Goal: Information Seeking & Learning: Learn about a topic

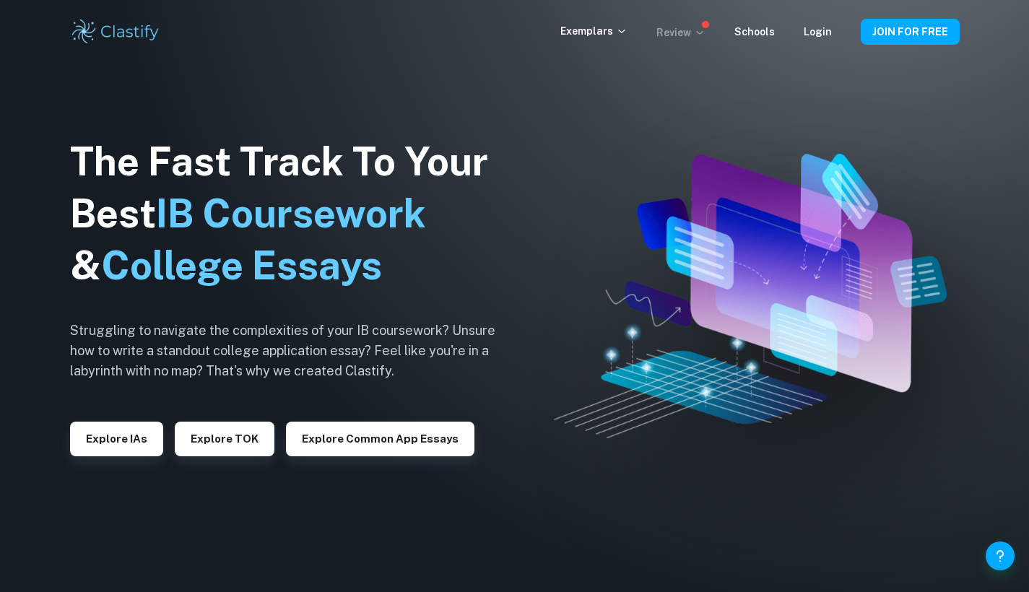
click at [684, 35] on p "Review" at bounding box center [680, 33] width 49 height 16
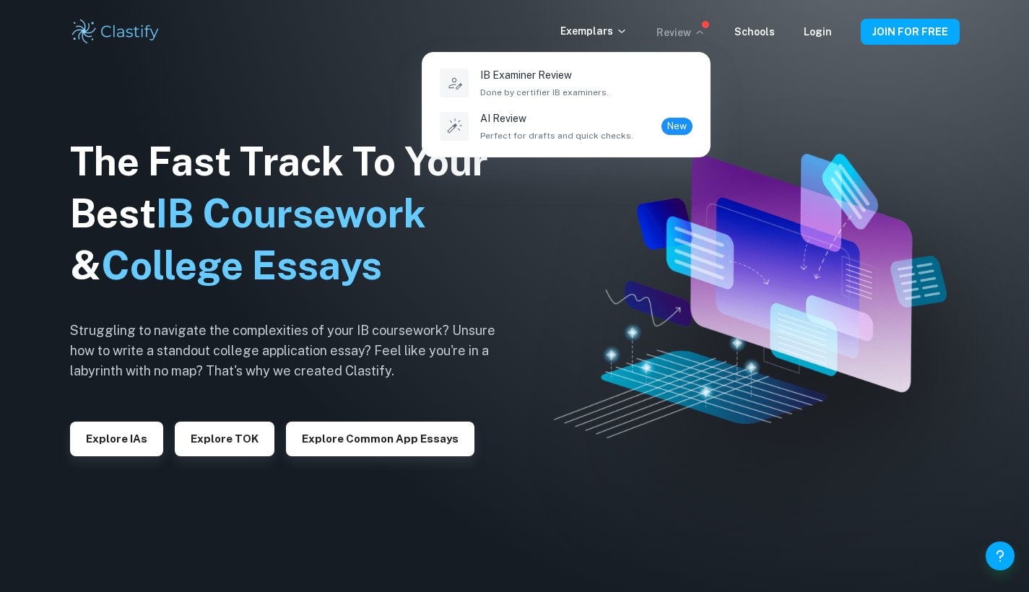
click at [686, 28] on div at bounding box center [514, 296] width 1029 height 592
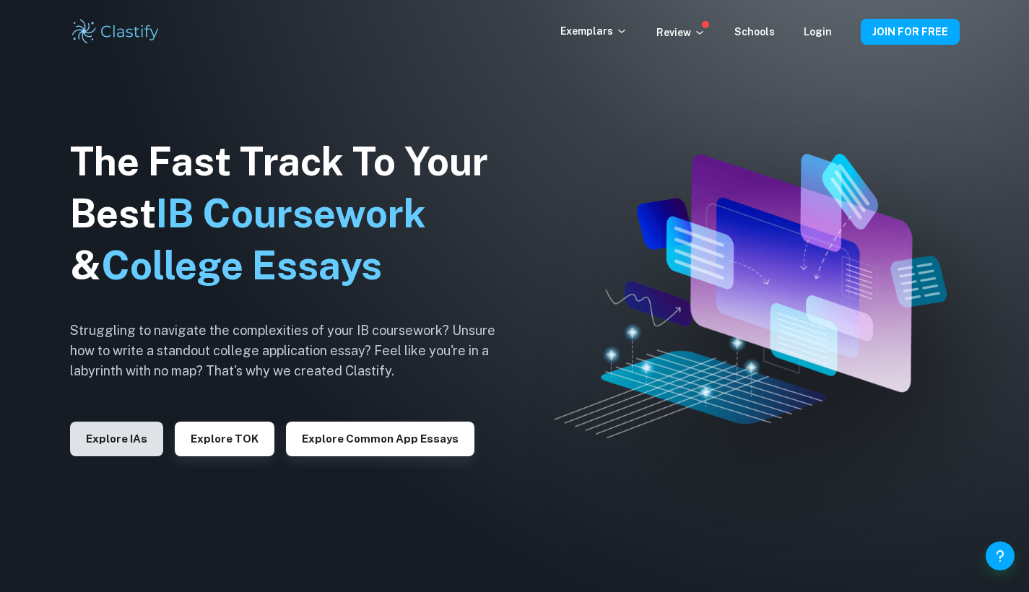
click at [137, 443] on button "Explore IAs" at bounding box center [116, 439] width 93 height 35
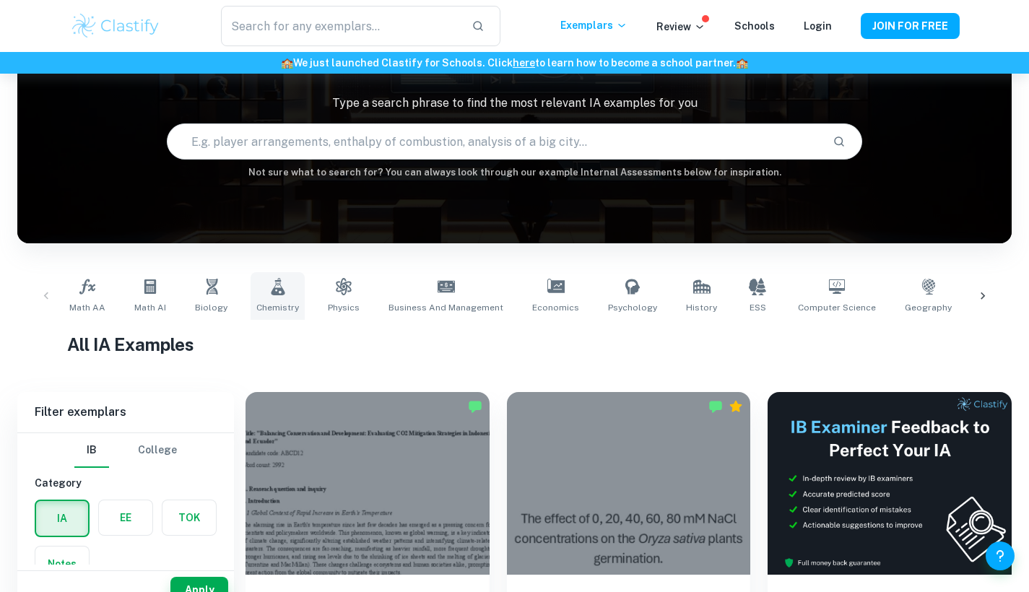
scroll to position [116, 0]
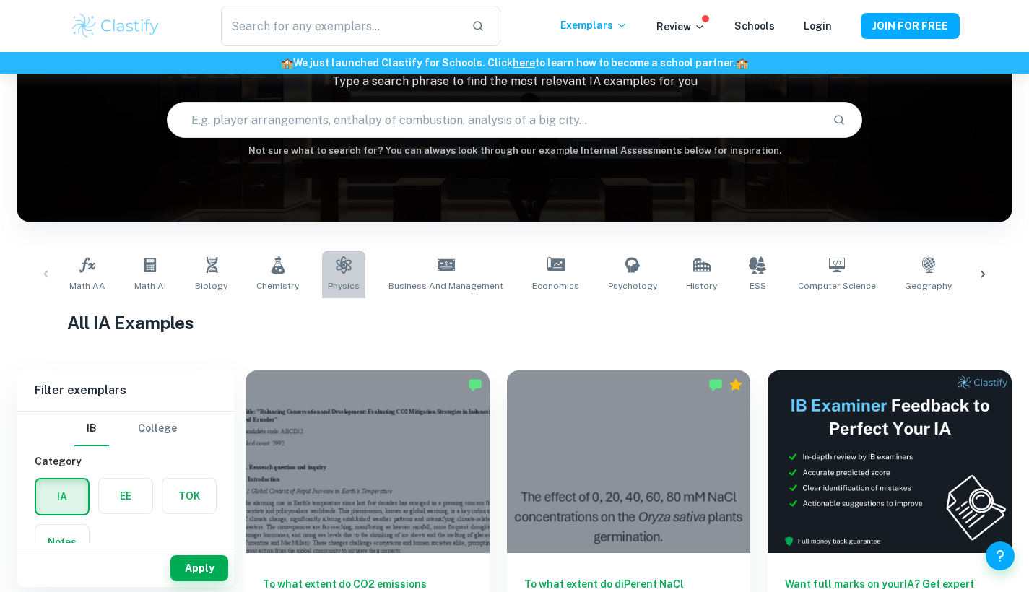
click at [342, 273] on icon at bounding box center [343, 264] width 17 height 17
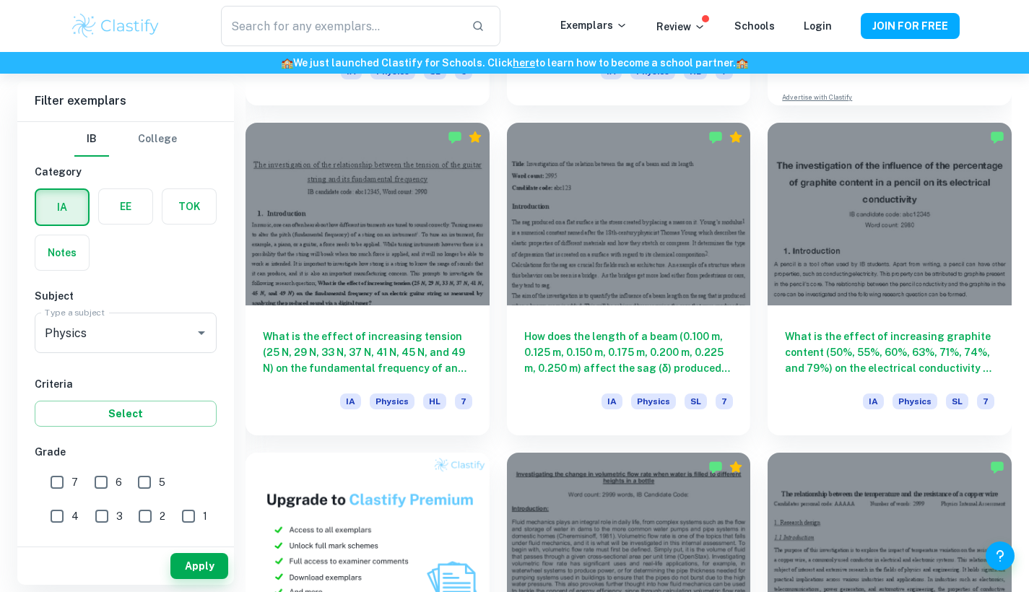
scroll to position [690, 0]
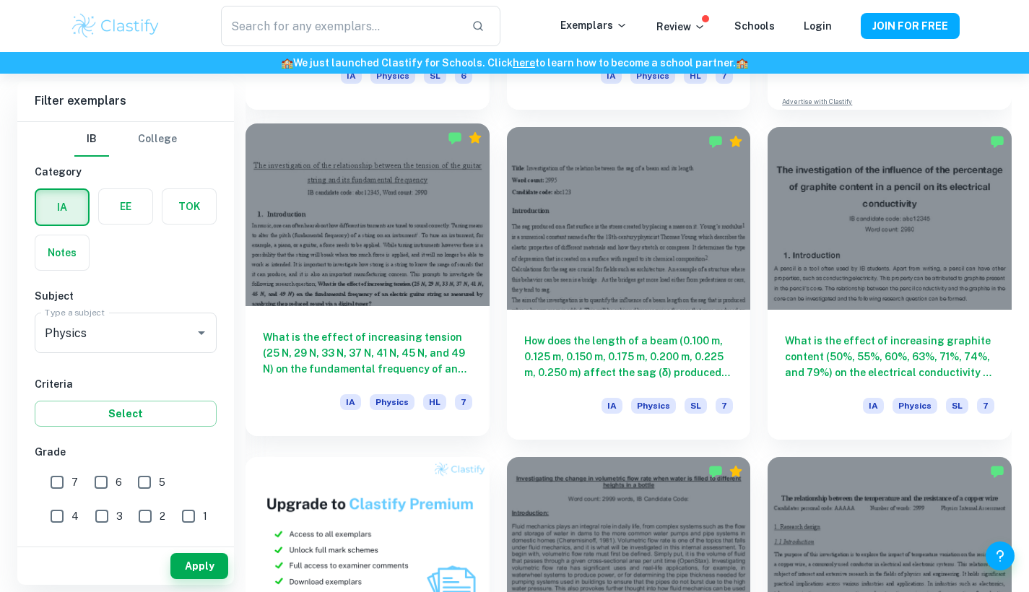
click at [401, 313] on div "What is the effect of increasing tension (25 N, 29 N, 33 N, 37 N, 41 N, 45 N, a…" at bounding box center [367, 371] width 244 height 130
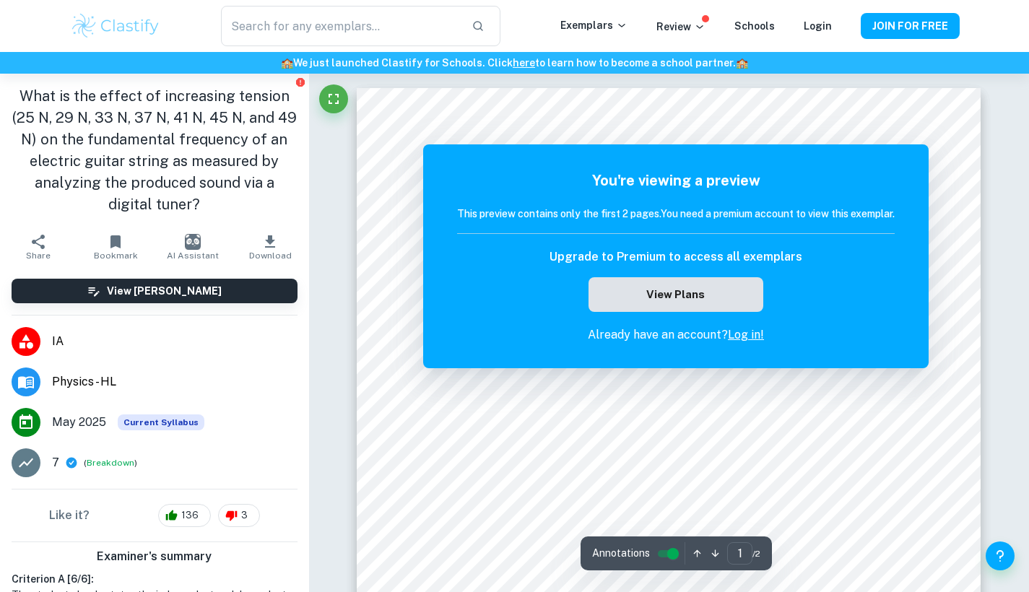
click at [667, 297] on button "View Plans" at bounding box center [675, 294] width 175 height 35
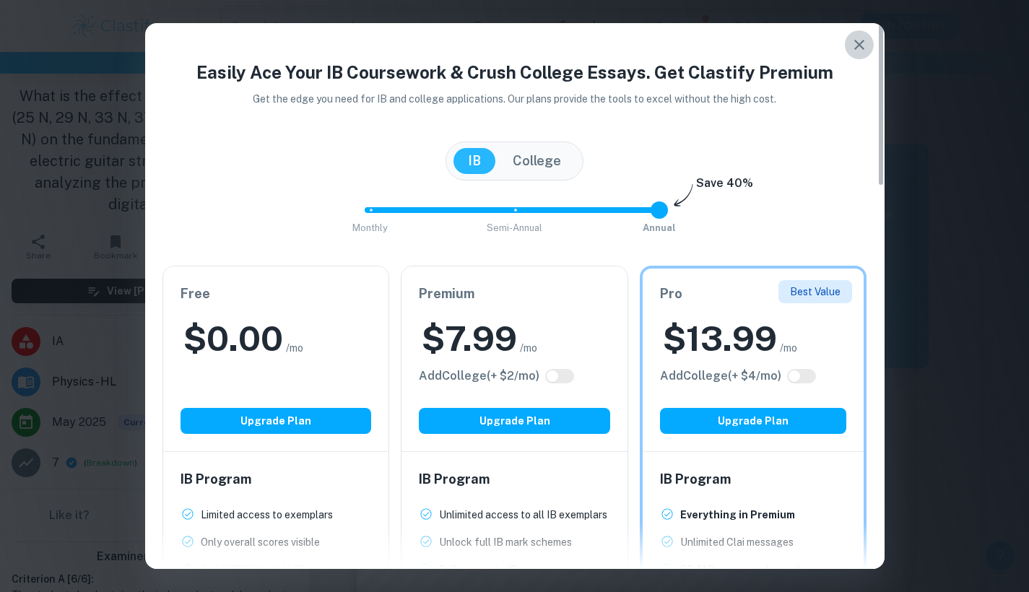
click at [863, 47] on icon "button" at bounding box center [859, 44] width 17 height 17
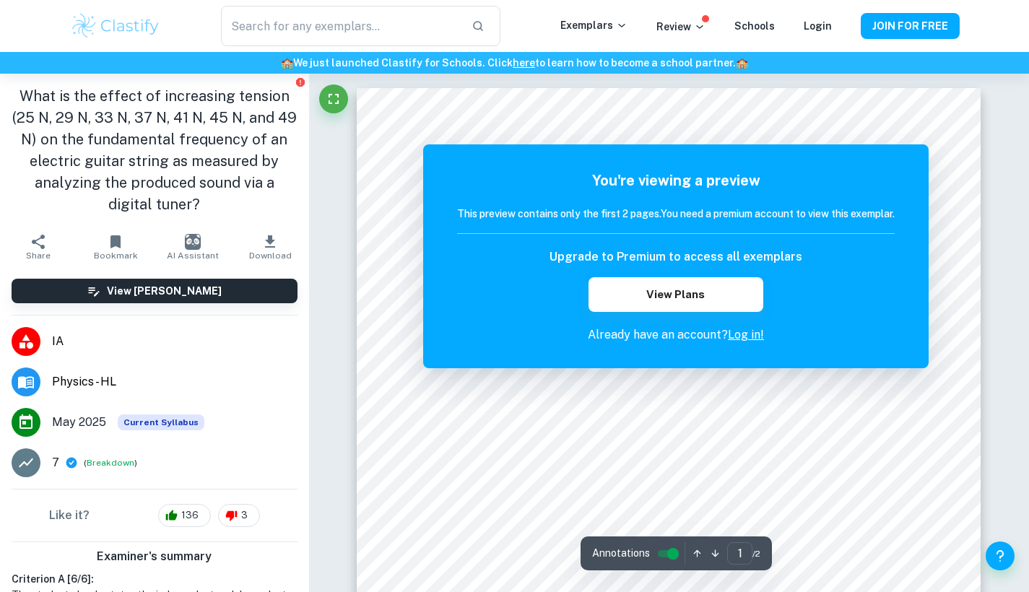
click at [653, 314] on div "You're viewing a preview This preview contains only the first 2 pages. You need…" at bounding box center [676, 257] width 438 height 174
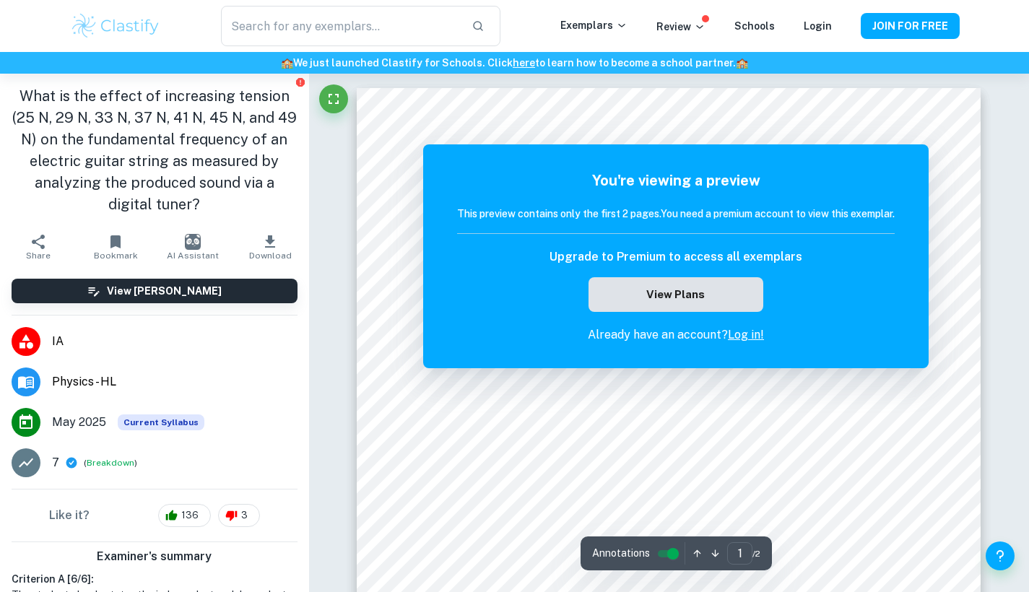
click at [653, 302] on button "View Plans" at bounding box center [675, 294] width 175 height 35
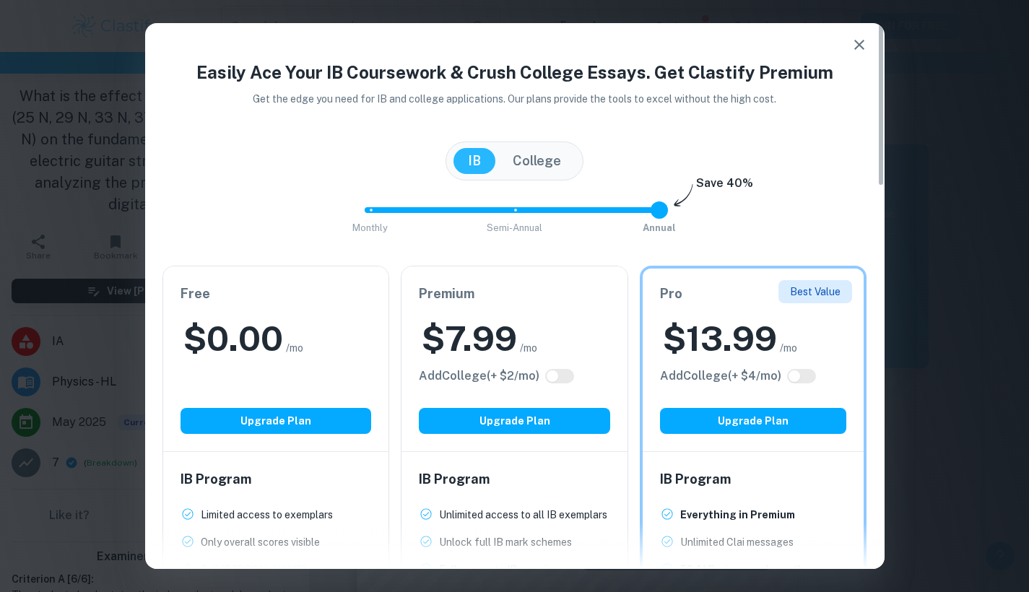
click at [288, 376] on div "Free $ 0.00 /mo Add College (+ $ 2 /mo) Upgrade Plan" at bounding box center [276, 358] width 226 height 185
click at [258, 316] on h2 "$ 0.00" at bounding box center [233, 339] width 100 height 46
click at [247, 280] on div "Free $ 0.00 /mo Add College (+ $ 2 /mo) Upgrade Plan" at bounding box center [276, 358] width 226 height 185
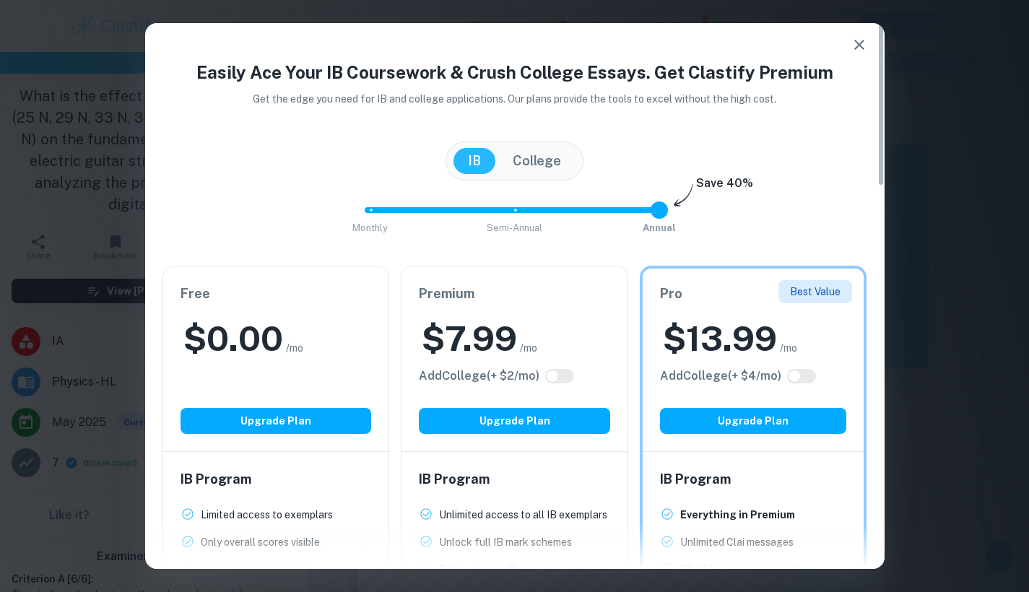
click at [205, 318] on h2 "$ 0.00" at bounding box center [233, 339] width 100 height 46
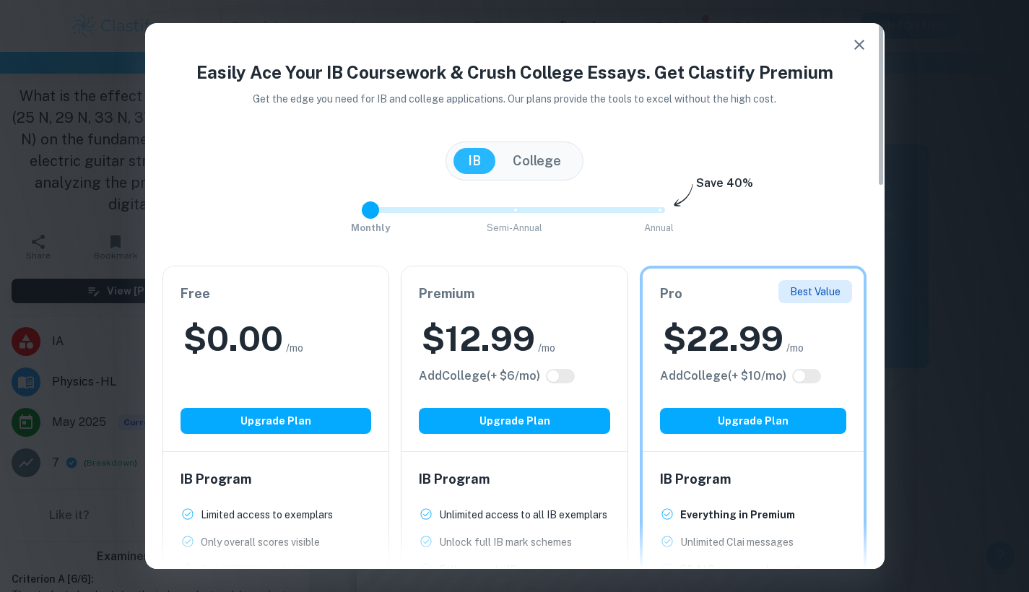
type input "2"
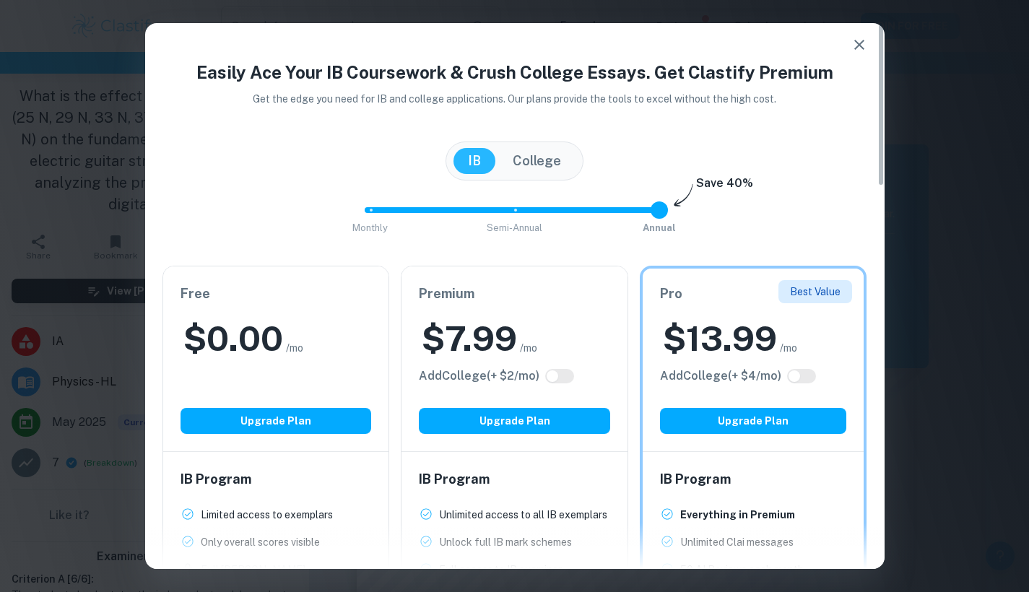
drag, startPoint x: 659, startPoint y: 214, endPoint x: 762, endPoint y: 163, distance: 115.0
click at [762, 163] on div "Easily Ace Your IB Coursework & Crush College Essays. Get Clastify Premium Get …" at bounding box center [514, 527] width 739 height 936
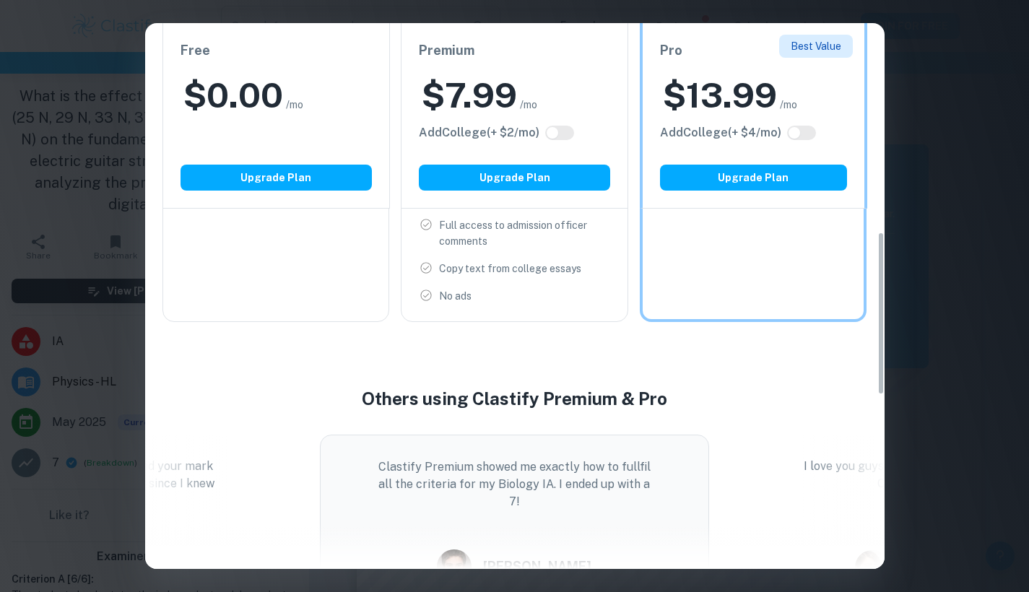
scroll to position [696, 0]
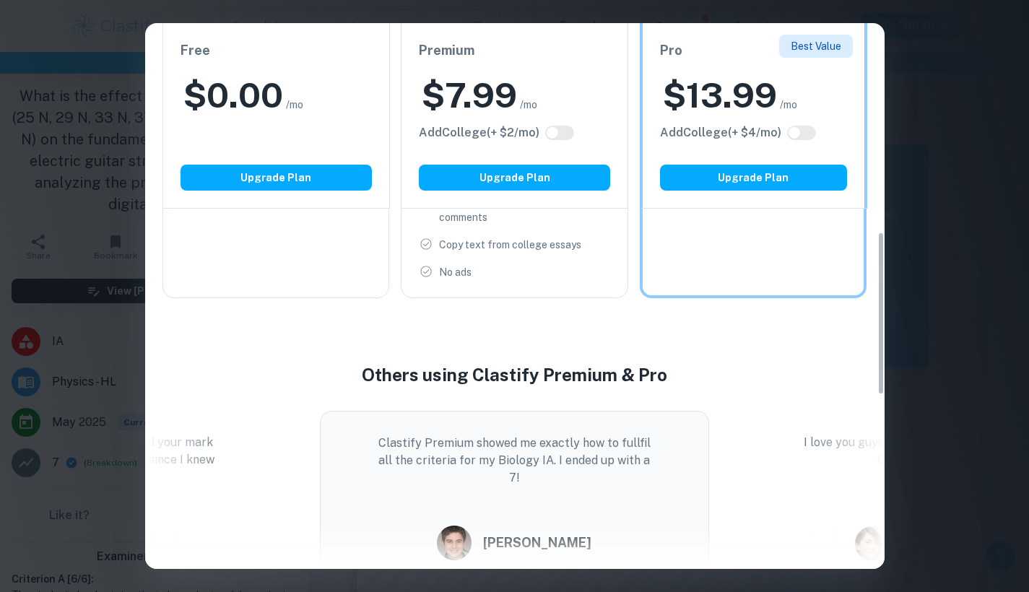
click at [282, 171] on button "Upgrade Plan" at bounding box center [276, 178] width 191 height 26
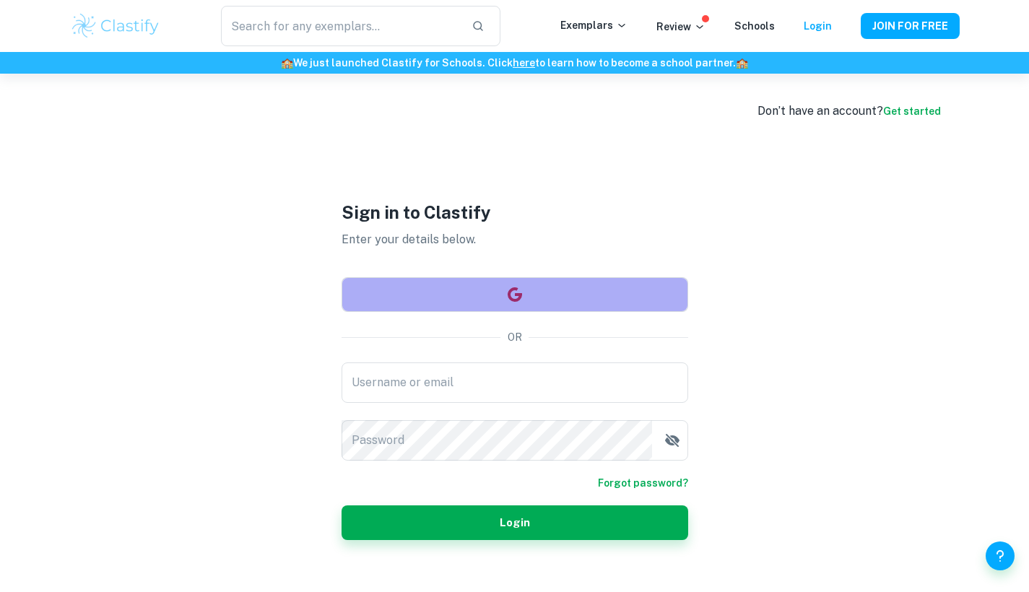
click at [485, 300] on button "button" at bounding box center [515, 294] width 347 height 35
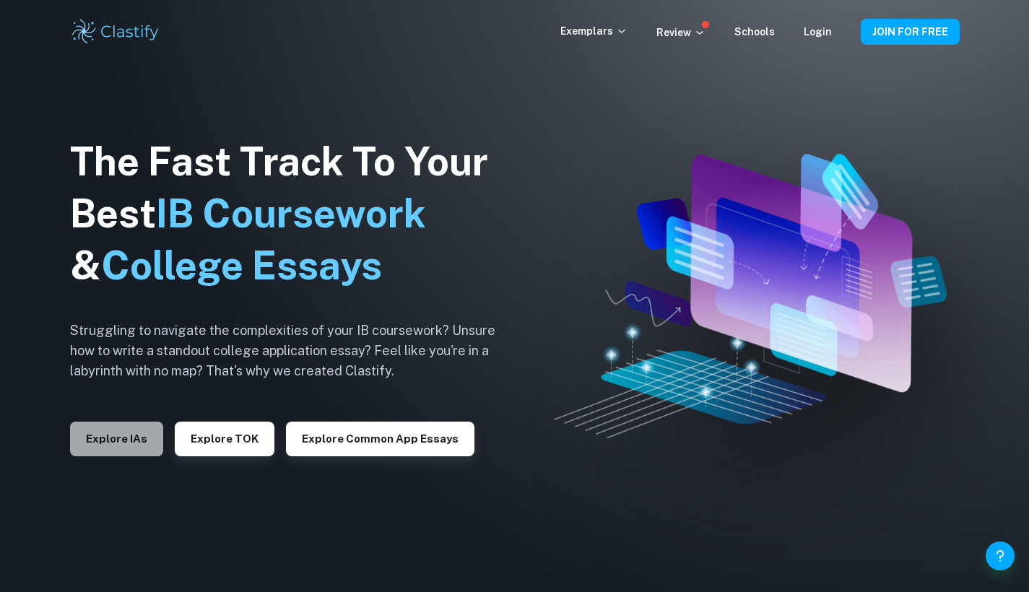
click at [134, 433] on button "Explore IAs" at bounding box center [116, 439] width 93 height 35
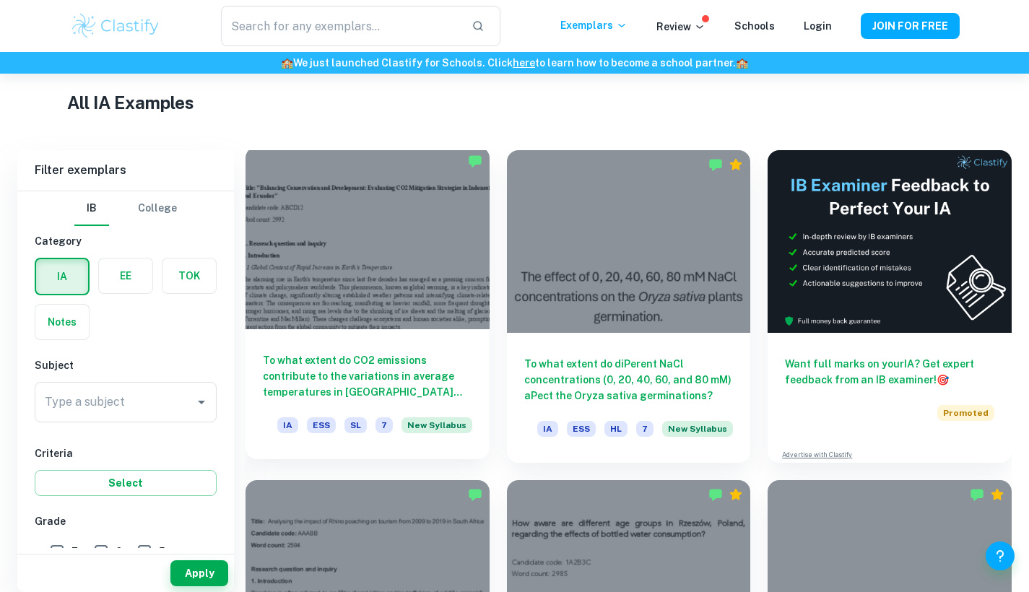
scroll to position [344, 0]
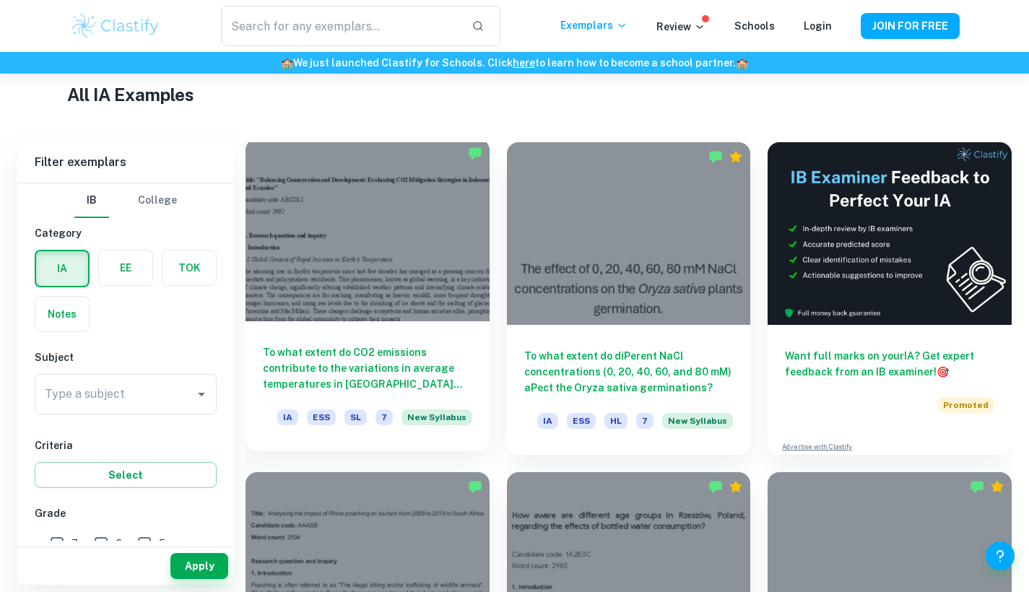
click at [381, 355] on h6 "To what extent do CO2 emissions contribute to the variations in average tempera…" at bounding box center [367, 368] width 209 height 48
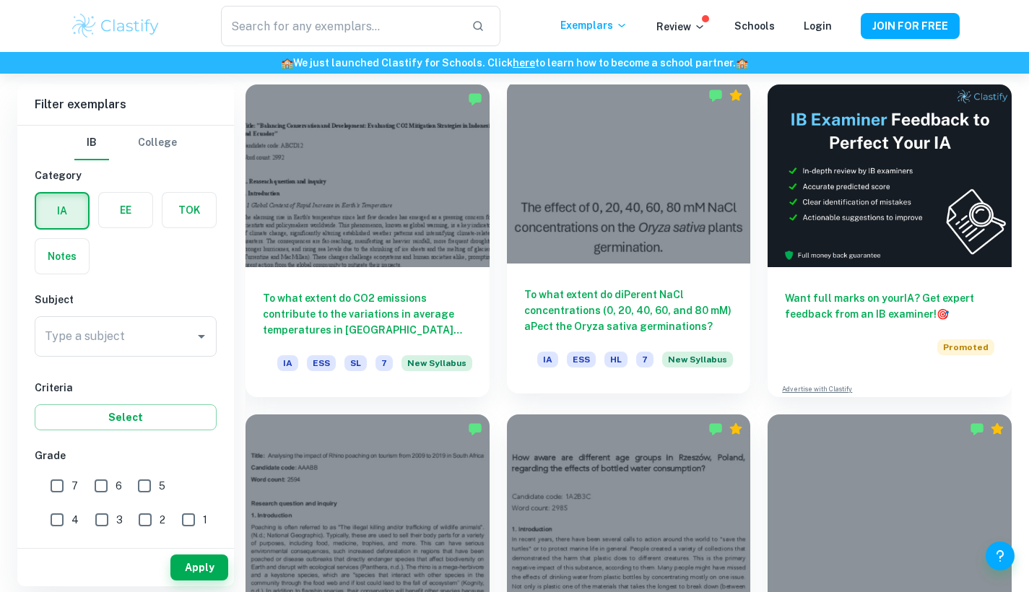
scroll to position [404, 0]
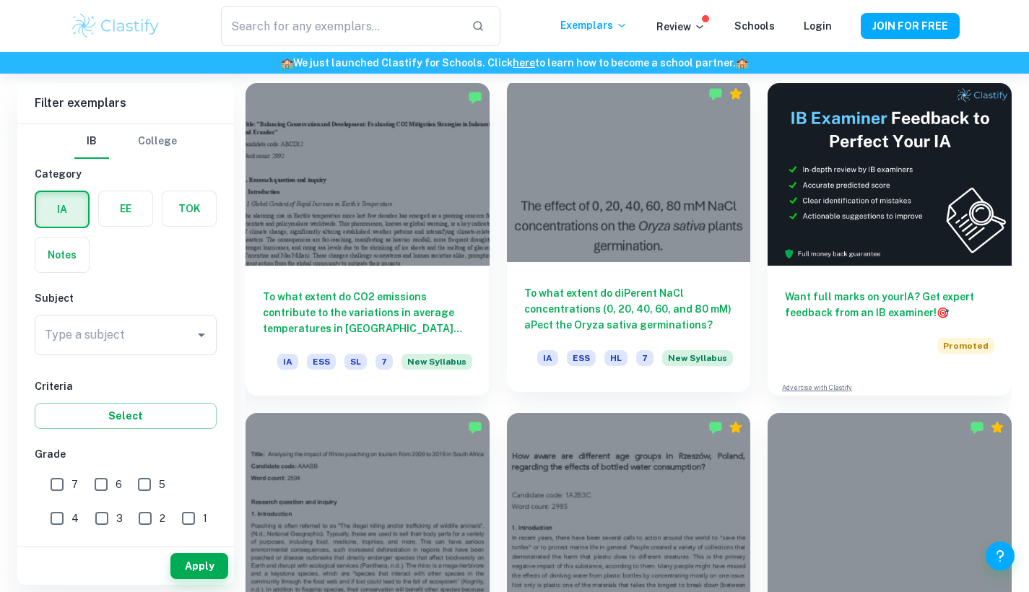
click at [688, 181] on div at bounding box center [629, 170] width 244 height 183
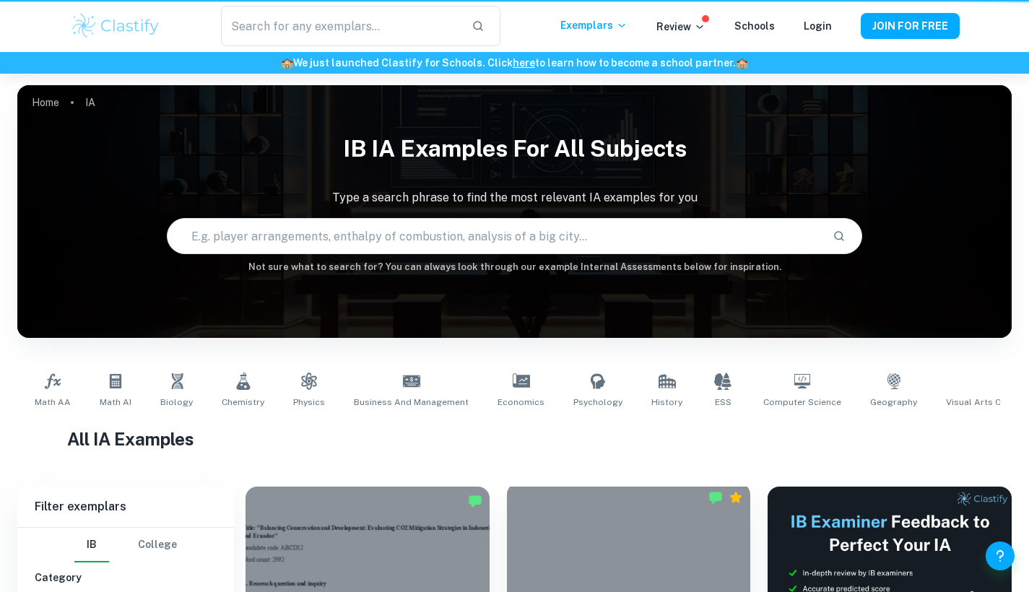
scroll to position [404, 0]
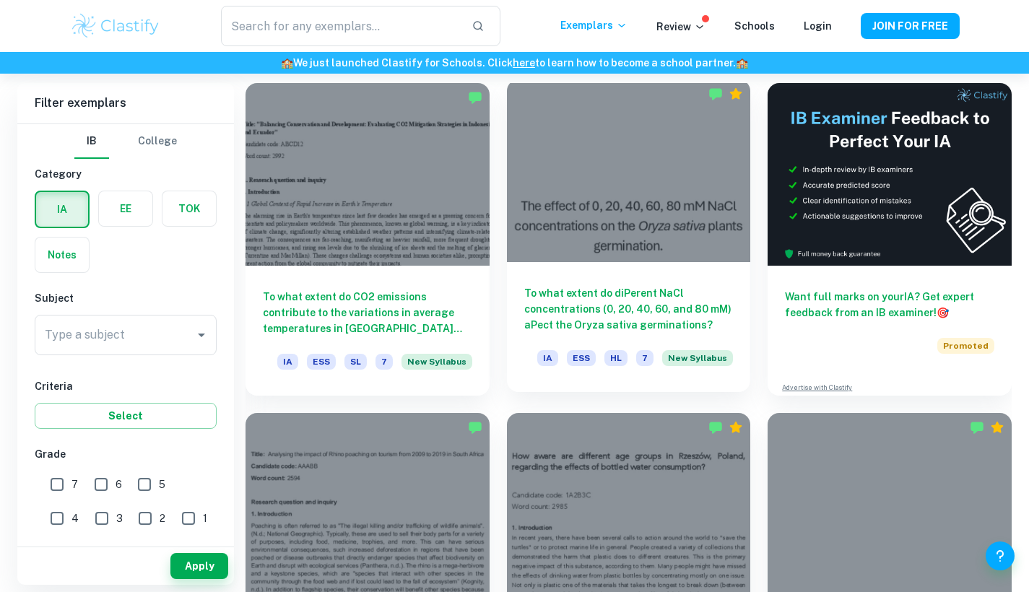
click at [599, 190] on div at bounding box center [629, 170] width 244 height 183
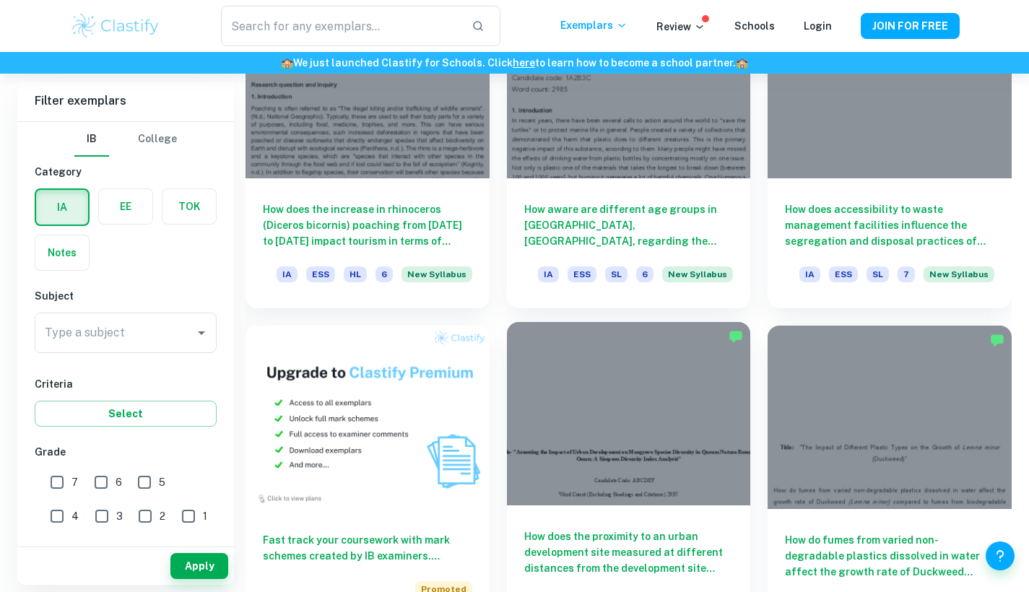
scroll to position [774, 0]
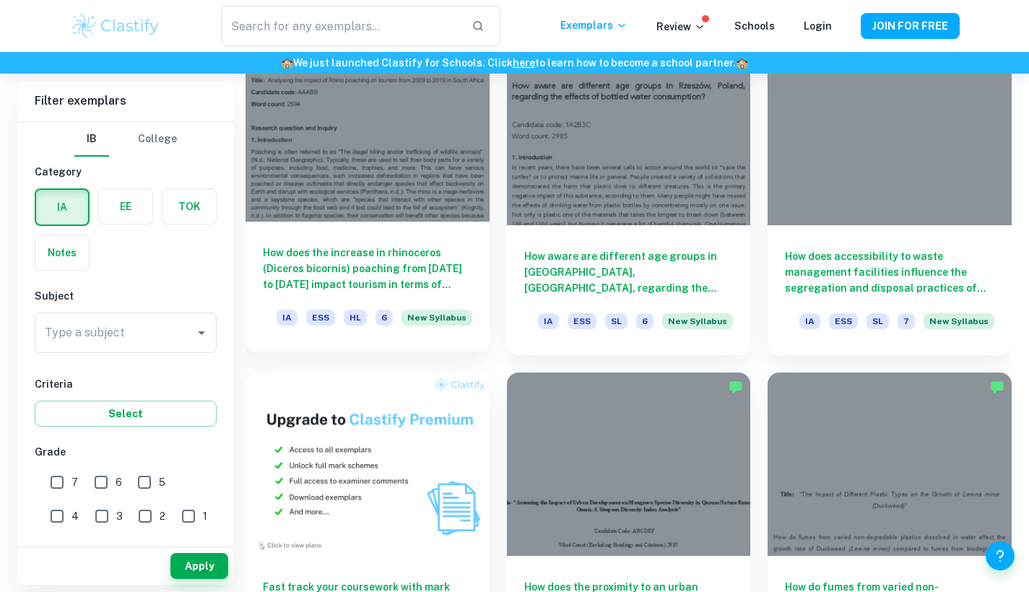
click at [409, 245] on h6 "How does the increase in rhinoceros (Diceros bicornis) poaching from [DATE] to …" at bounding box center [367, 269] width 209 height 48
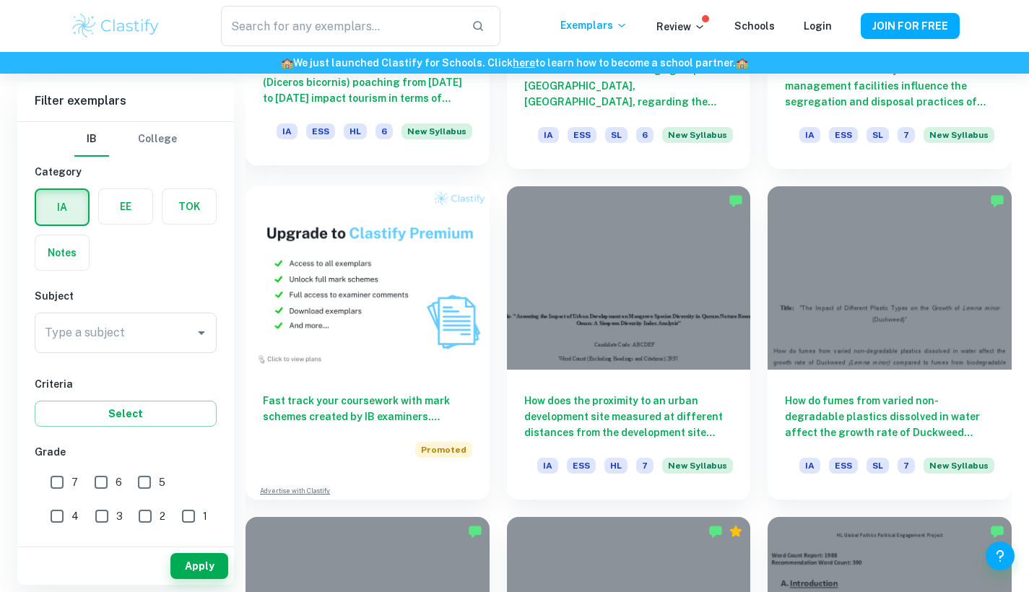
scroll to position [752, 0]
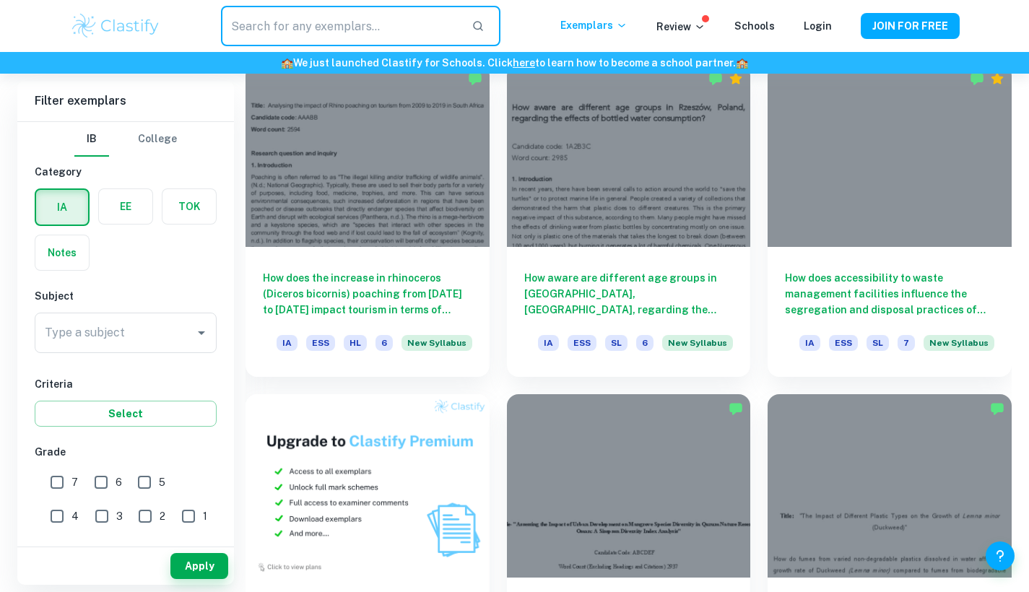
click at [409, 36] on input "text" at bounding box center [340, 26] width 238 height 40
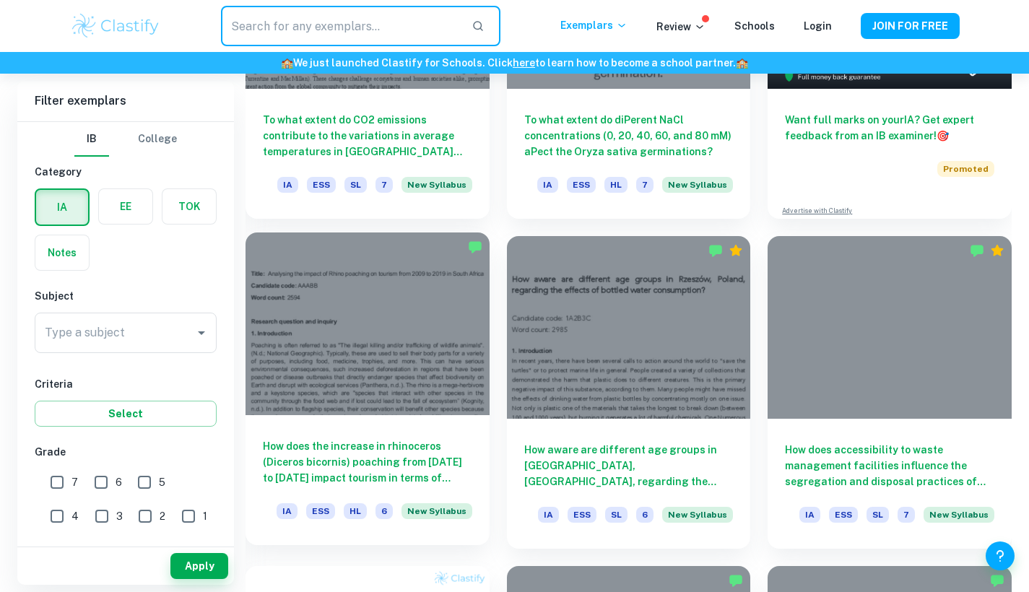
scroll to position [570, 0]
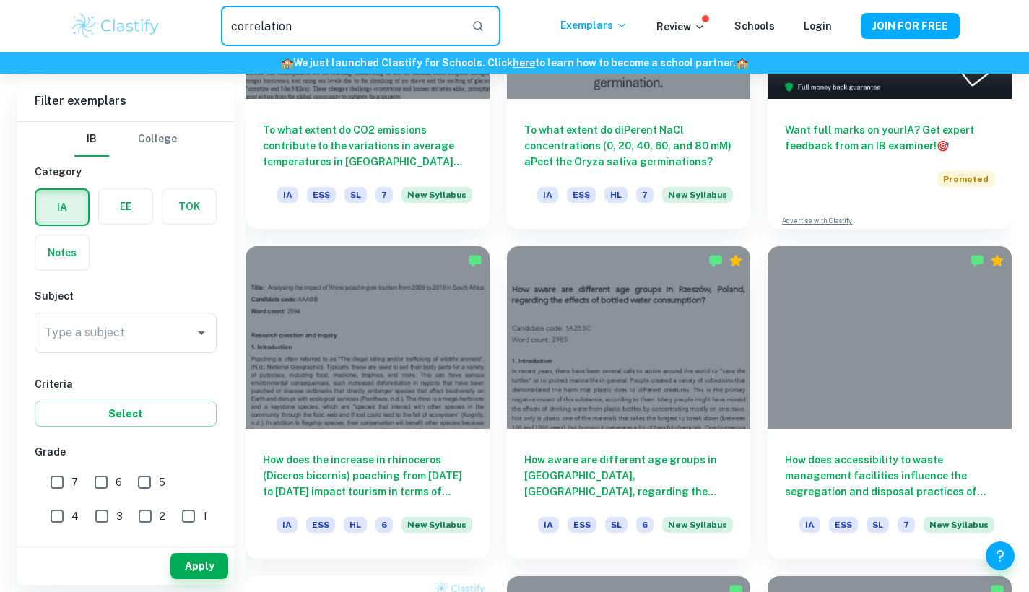
type input "correlation"
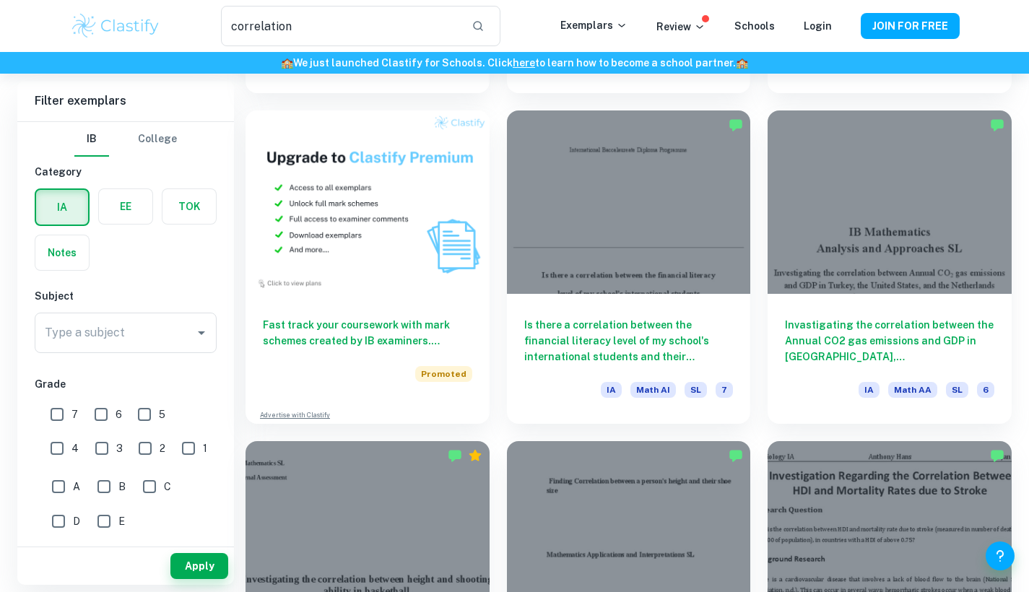
scroll to position [732, 0]
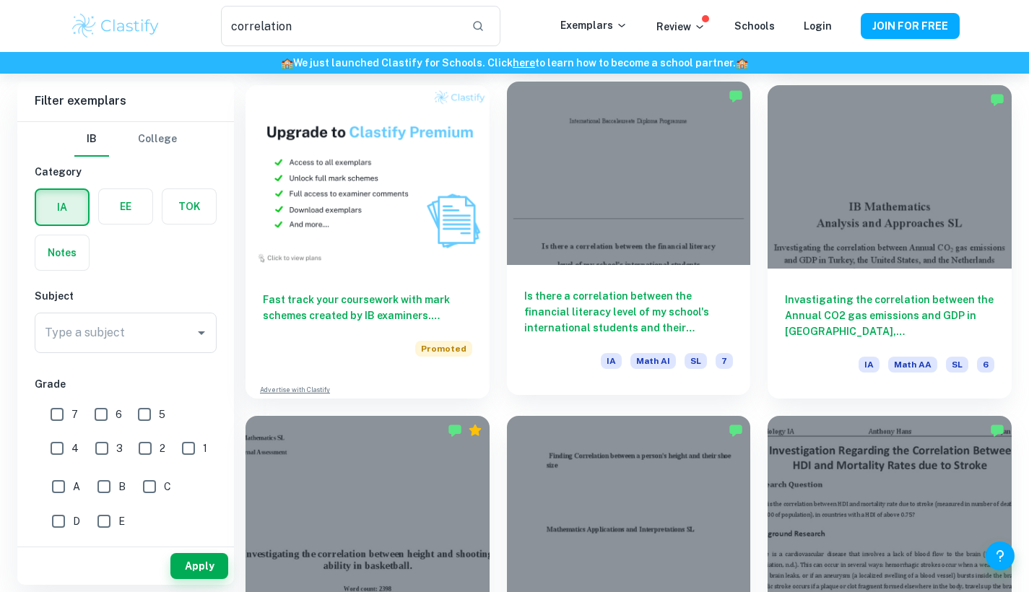
click at [579, 298] on h6 "Is there a correlation between the financial literacy level of my school's inte…" at bounding box center [628, 312] width 209 height 48
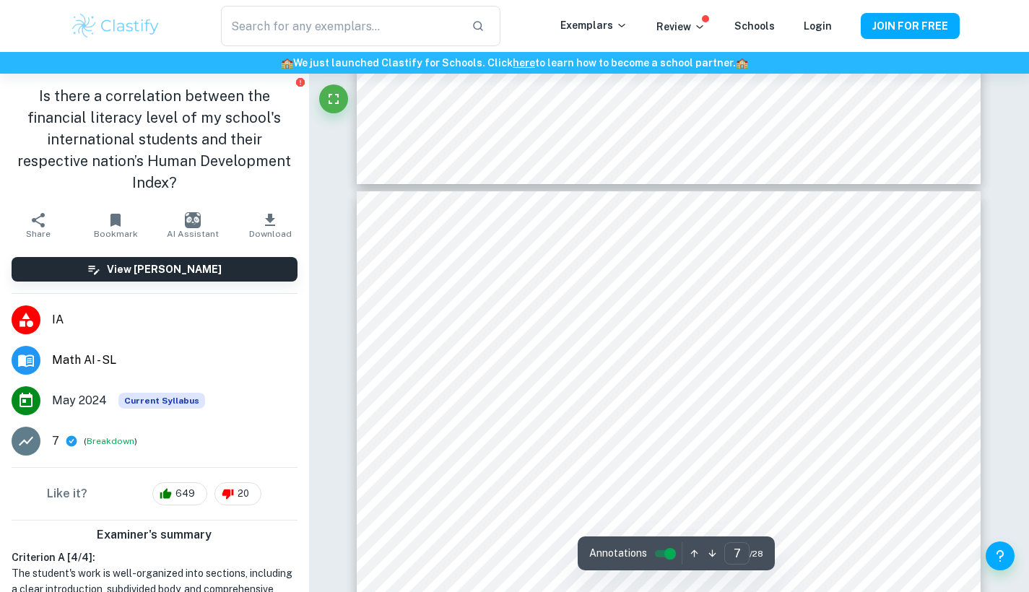
scroll to position [5024, 0]
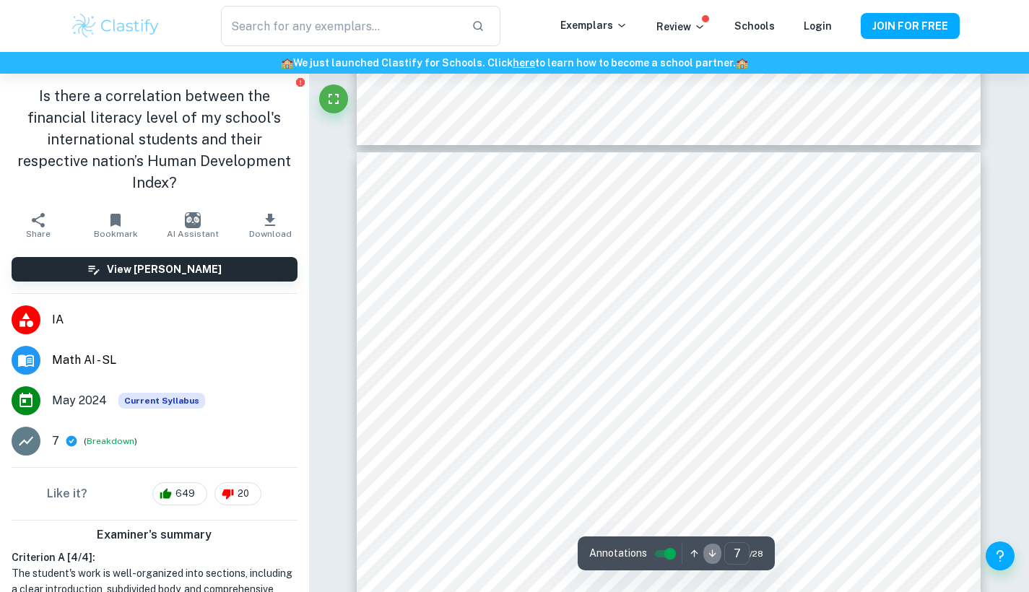
click at [707, 551] on icon "button" at bounding box center [712, 553] width 11 height 11
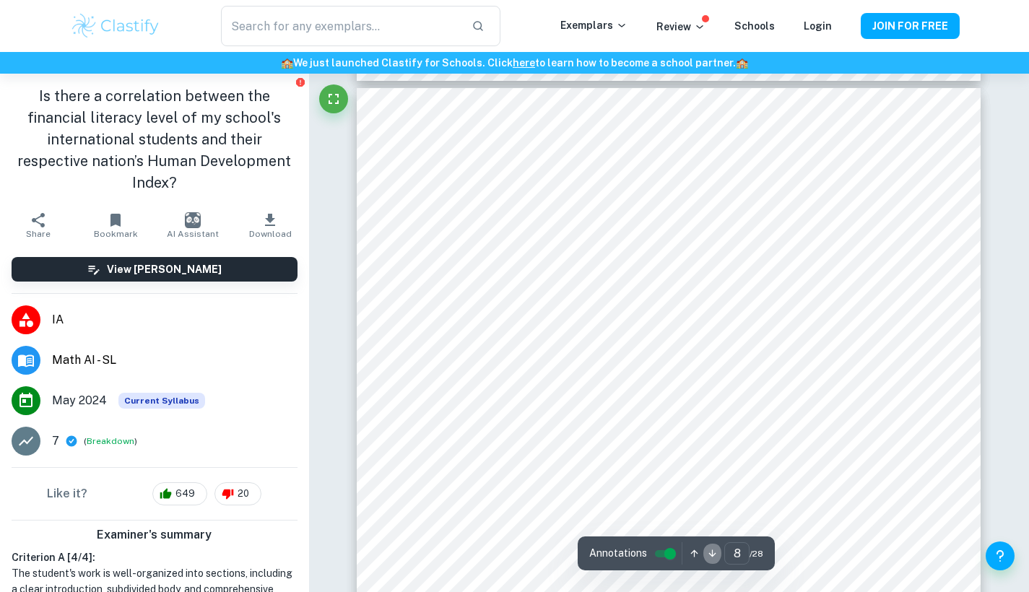
click at [707, 551] on icon "button" at bounding box center [712, 553] width 11 height 11
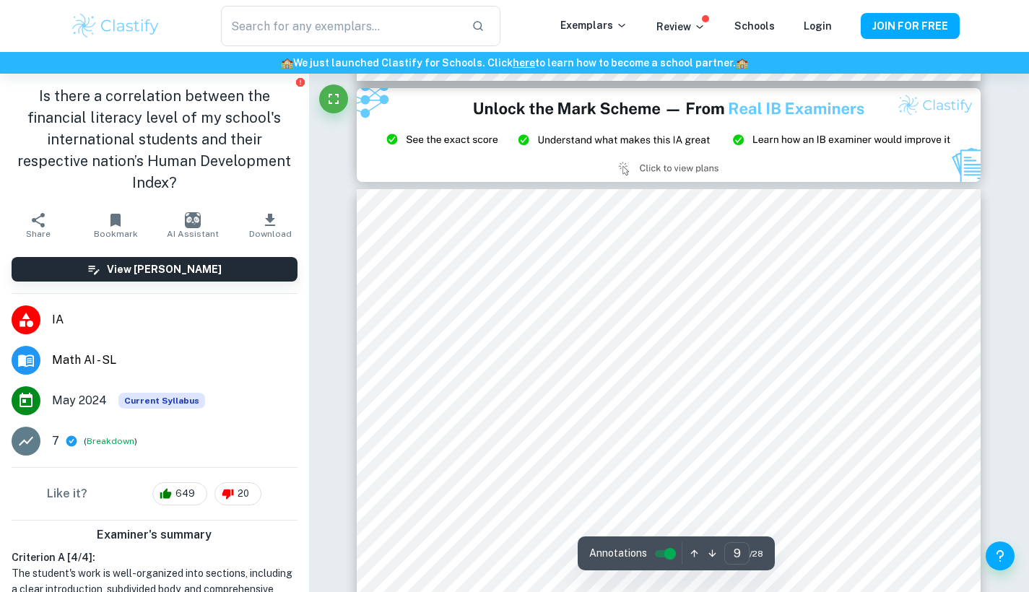
click at [707, 551] on icon "button" at bounding box center [712, 553] width 11 height 11
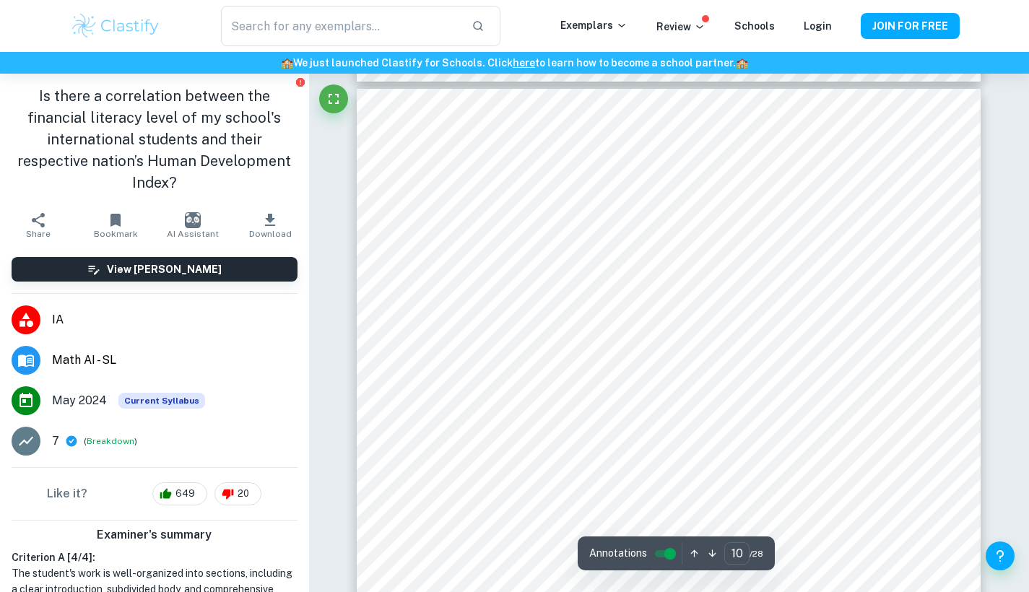
click at [707, 551] on icon "button" at bounding box center [712, 553] width 11 height 11
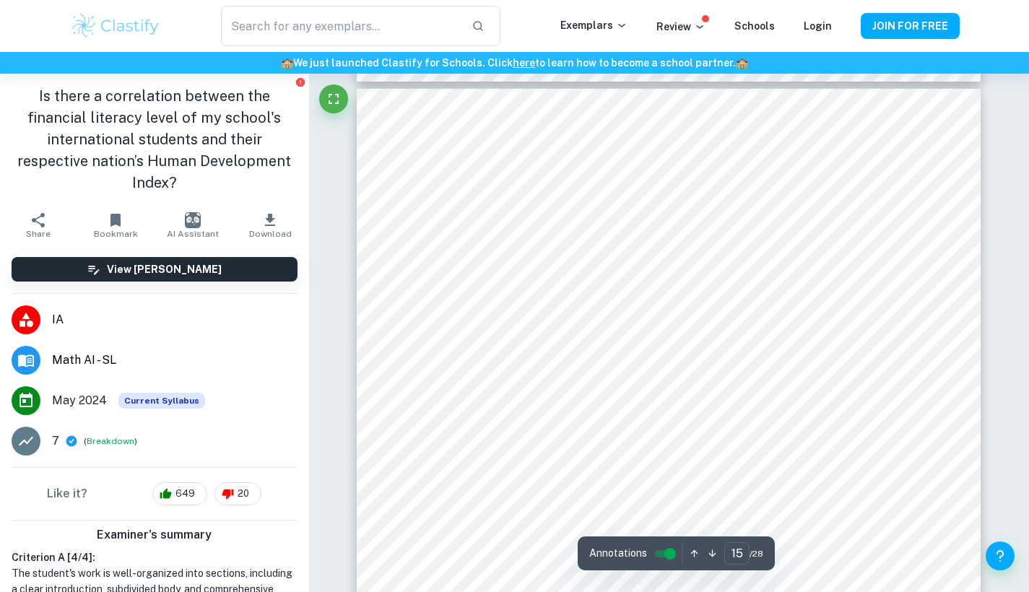
click at [707, 551] on icon "button" at bounding box center [712, 553] width 11 height 11
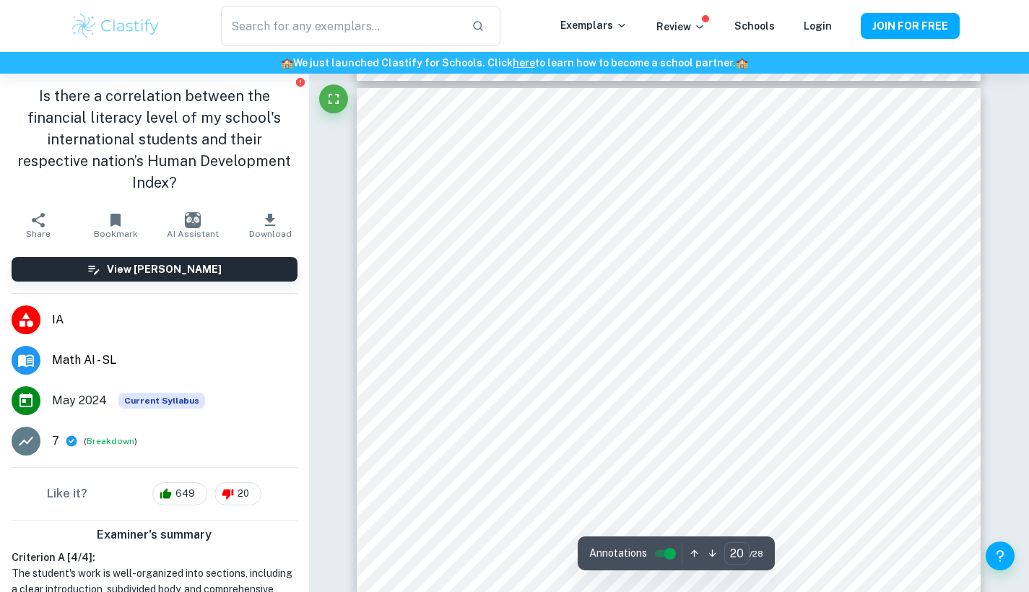
click at [703, 552] on button "button" at bounding box center [712, 553] width 18 height 22
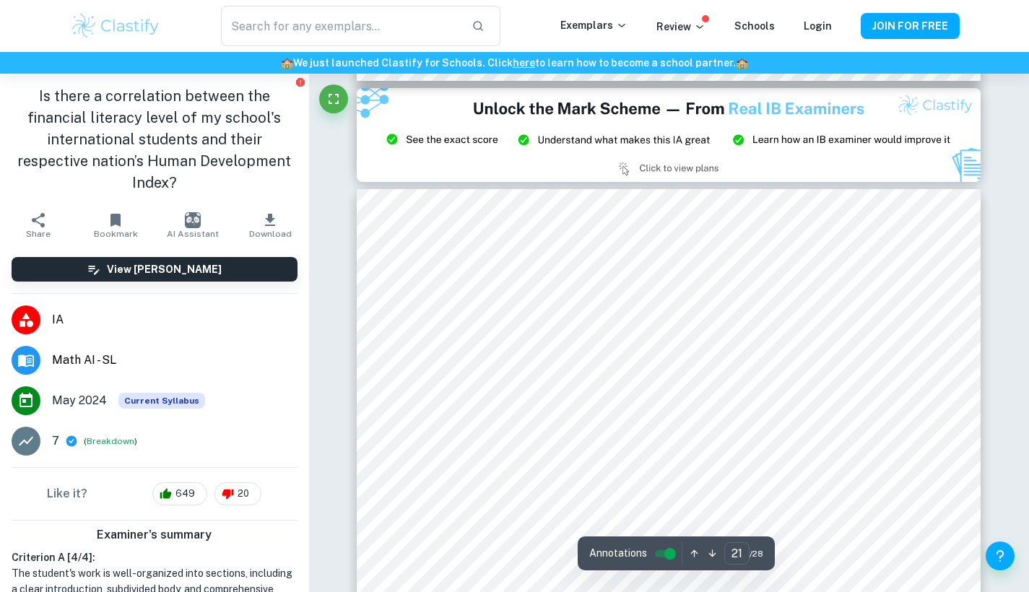
click at [685, 555] on button "button" at bounding box center [694, 553] width 18 height 22
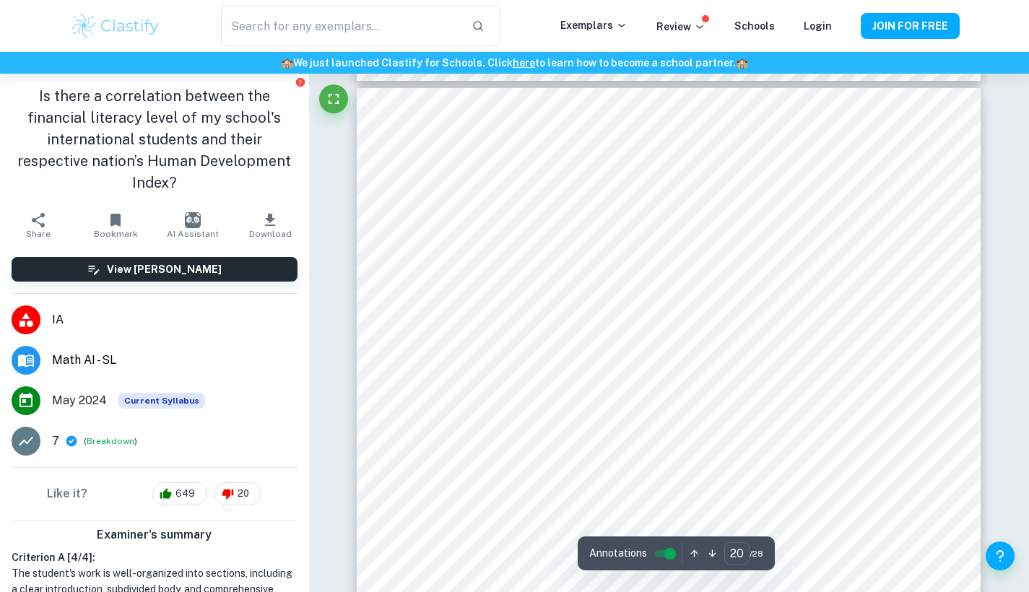
click at [685, 555] on button "button" at bounding box center [694, 553] width 18 height 22
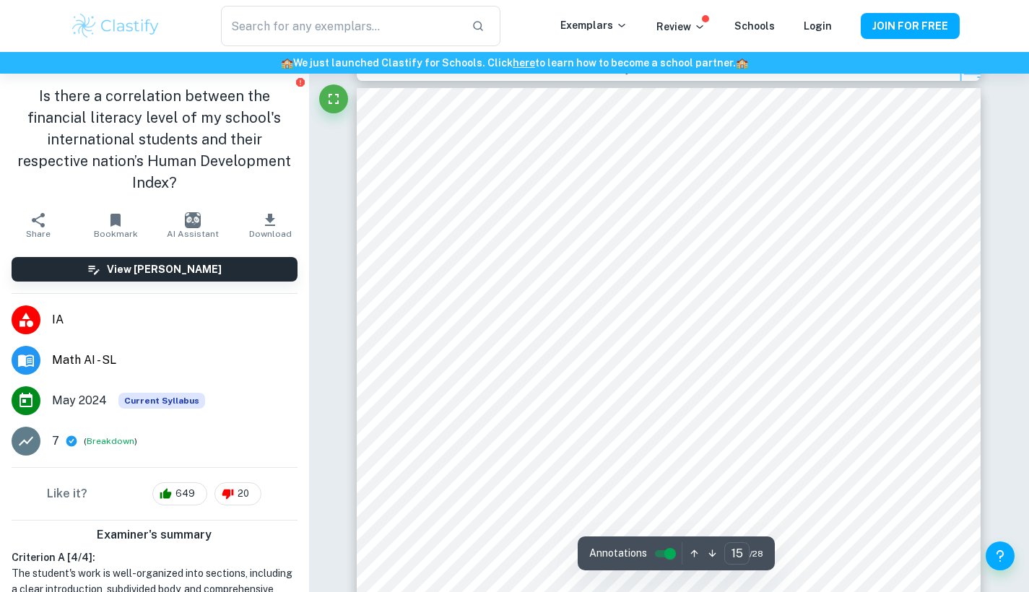
click at [685, 555] on button "button" at bounding box center [694, 553] width 18 height 22
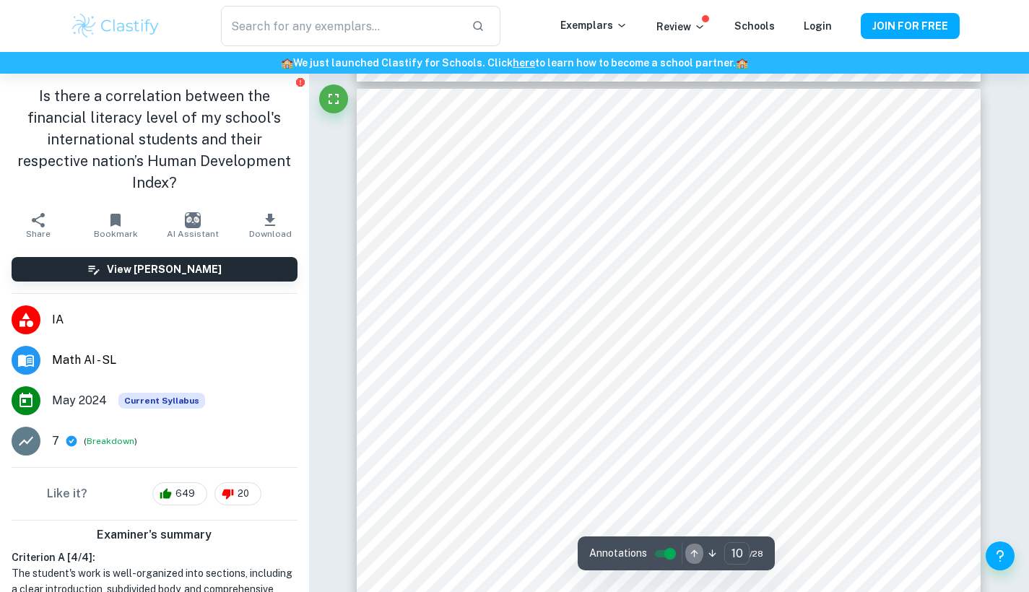
click at [685, 555] on button "button" at bounding box center [694, 553] width 18 height 22
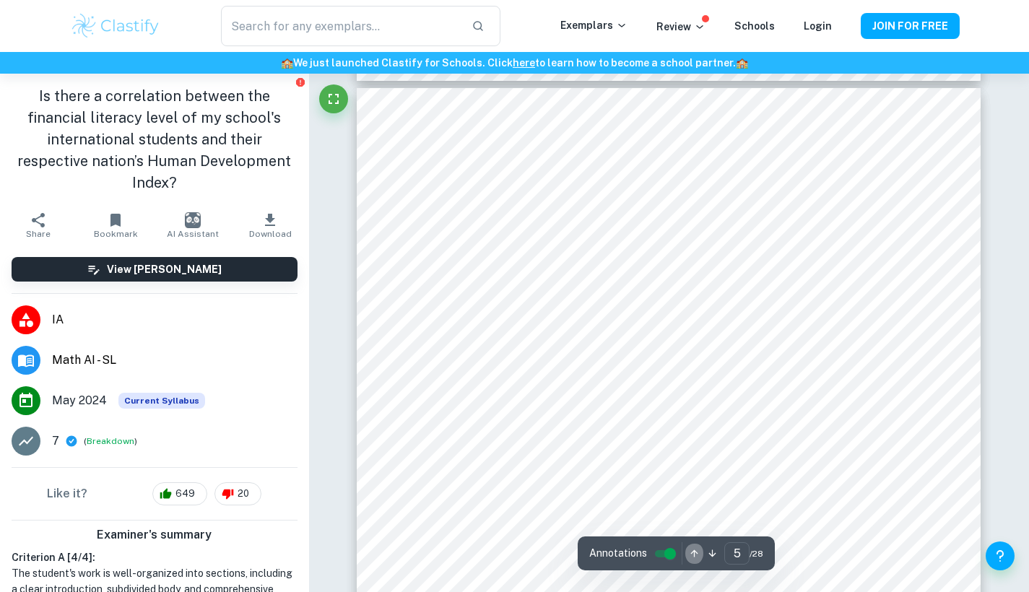
click at [685, 555] on button "button" at bounding box center [694, 553] width 18 height 22
click at [690, 556] on icon "button" at bounding box center [694, 553] width 11 height 11
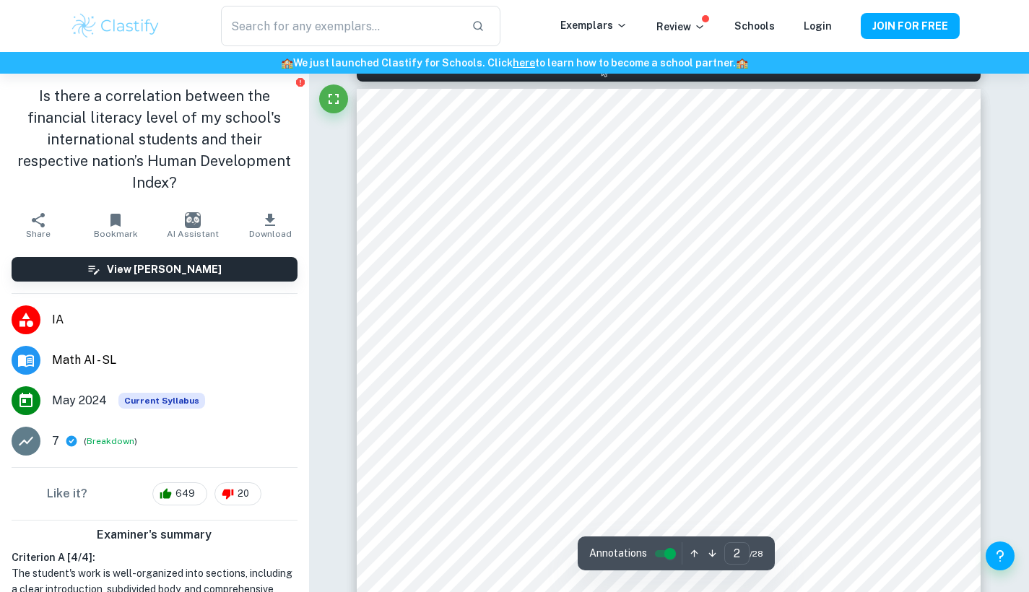
click at [709, 555] on icon "button" at bounding box center [712, 553] width 11 height 11
type input "3"
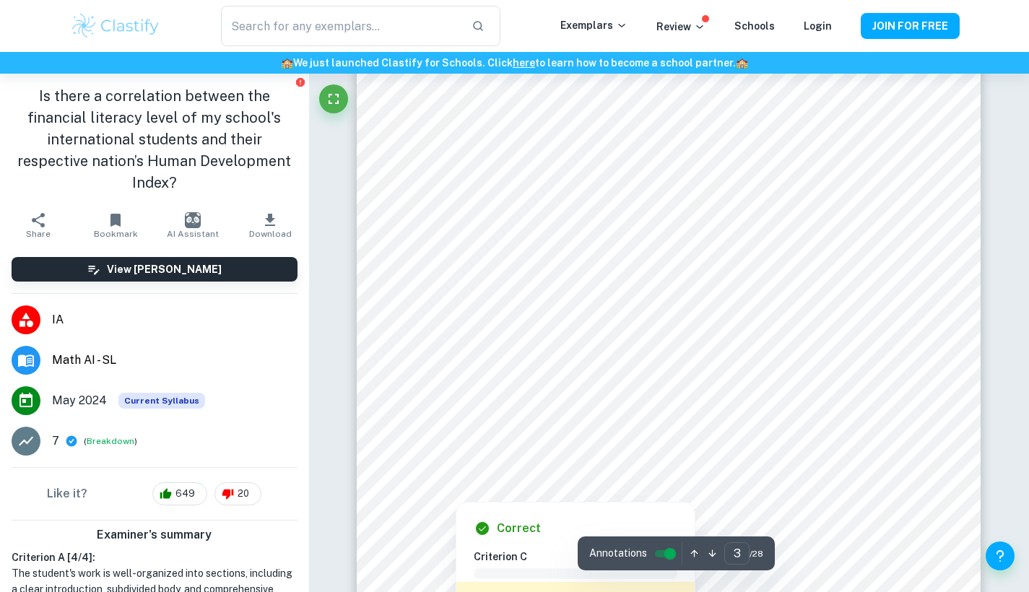
scroll to position [1889, 0]
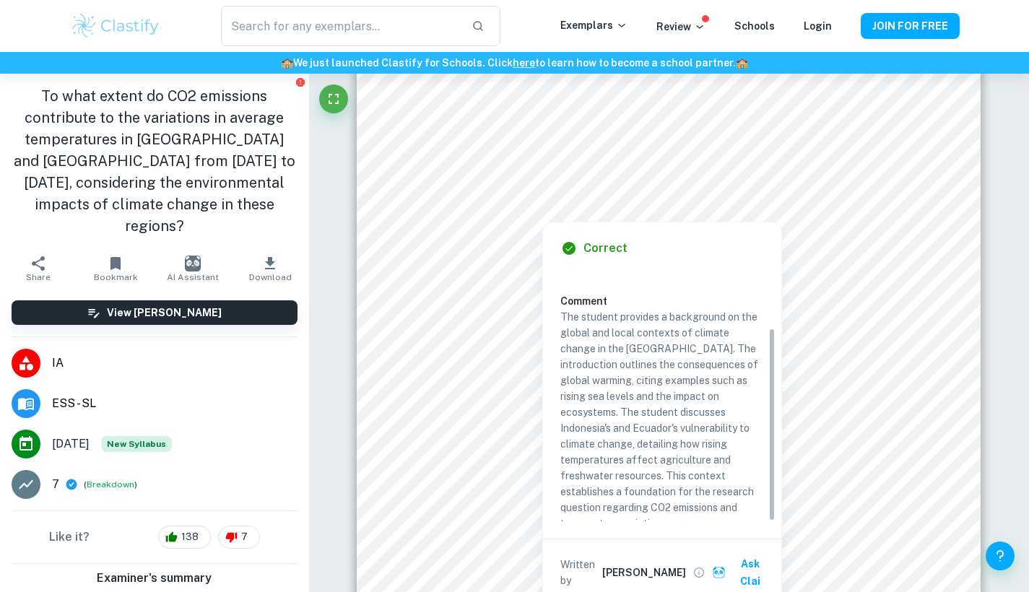
scroll to position [77, 0]
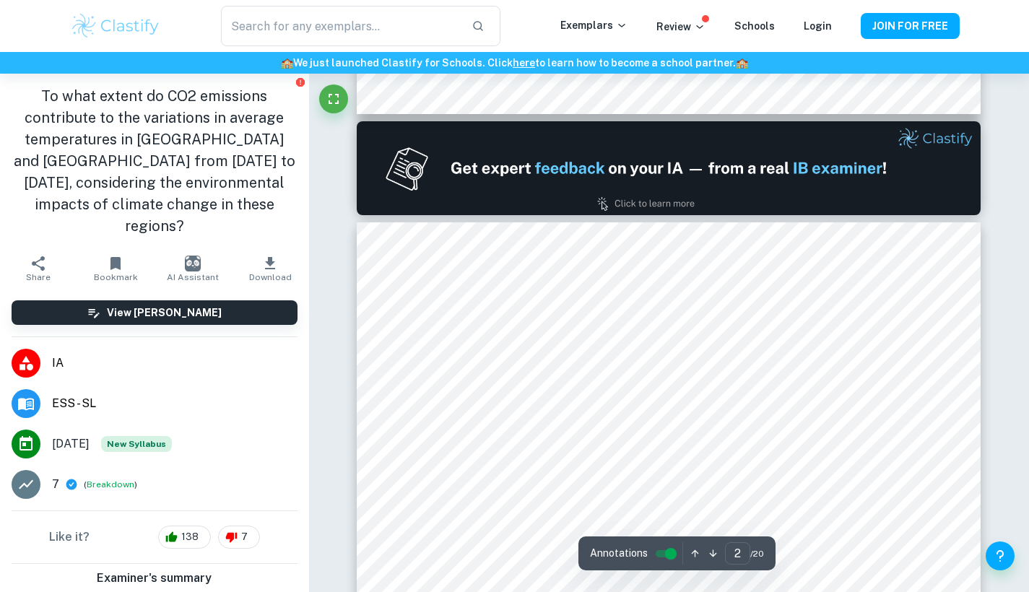
type input "1"
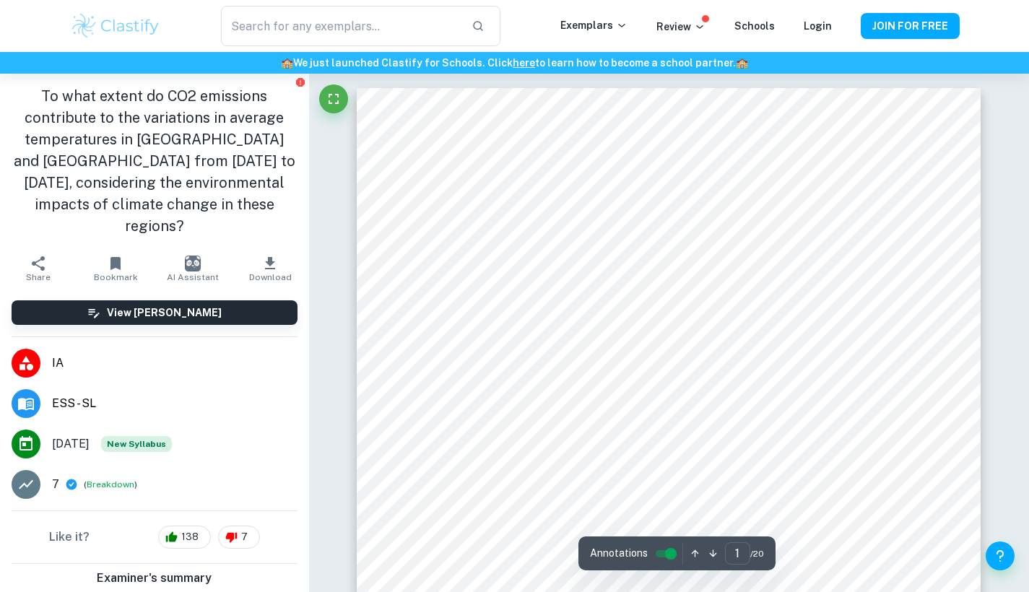
scroll to position [0, 0]
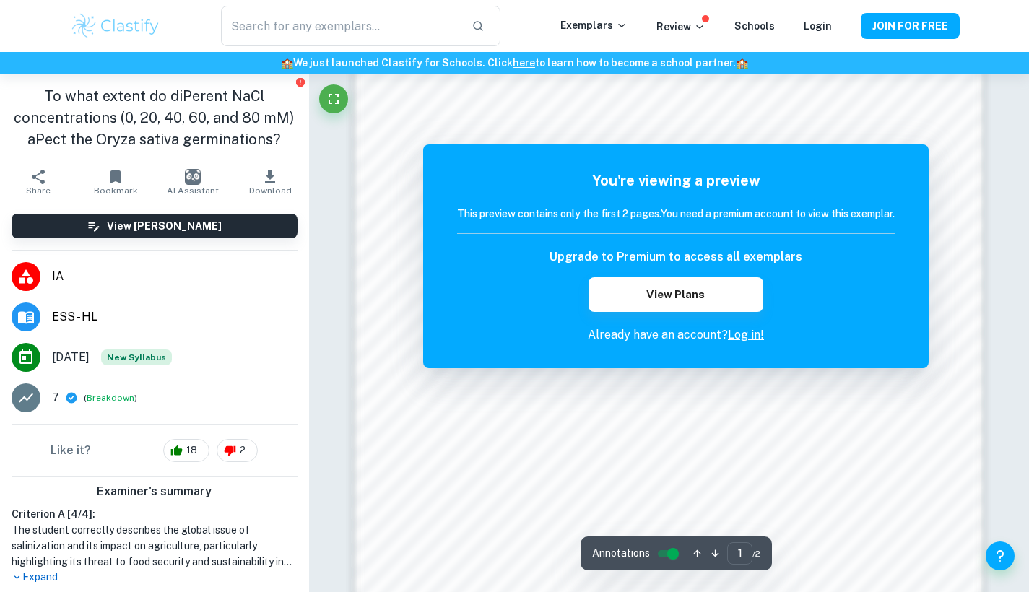
scroll to position [1058, 0]
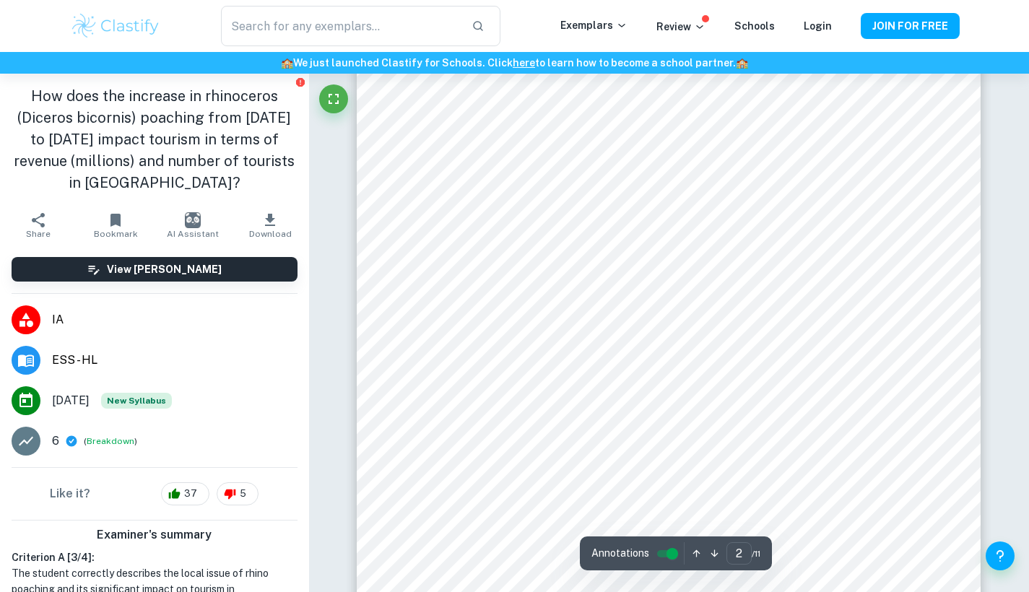
scroll to position [831, 0]
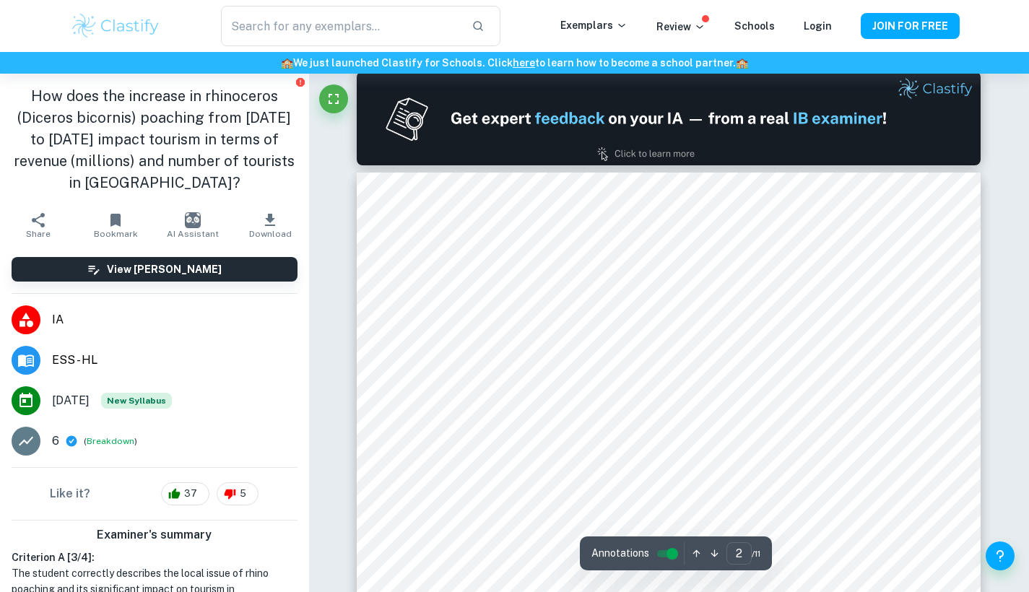
type input "1"
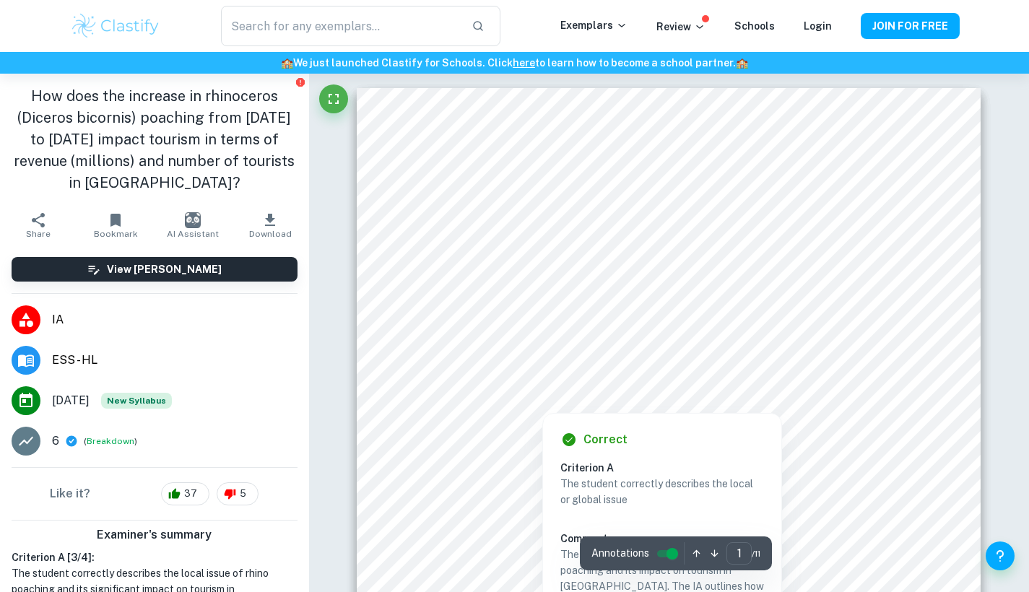
scroll to position [0, 0]
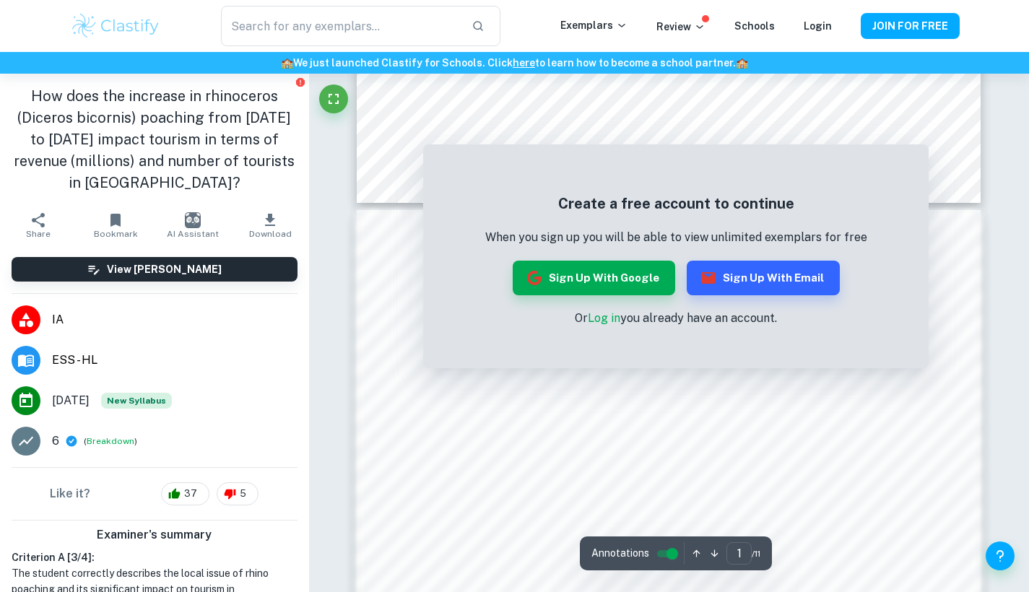
scroll to position [578, 0]
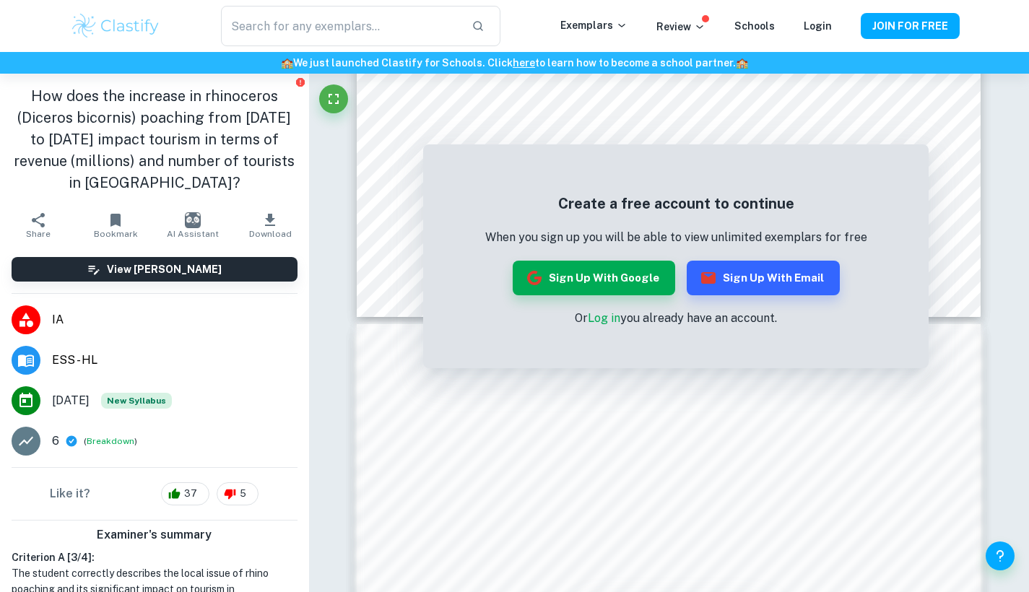
click at [477, 5] on div "​ Exemplars Review Schools Login JOIN FOR FREE" at bounding box center [514, 26] width 1029 height 52
